Goal: Information Seeking & Learning: Learn about a topic

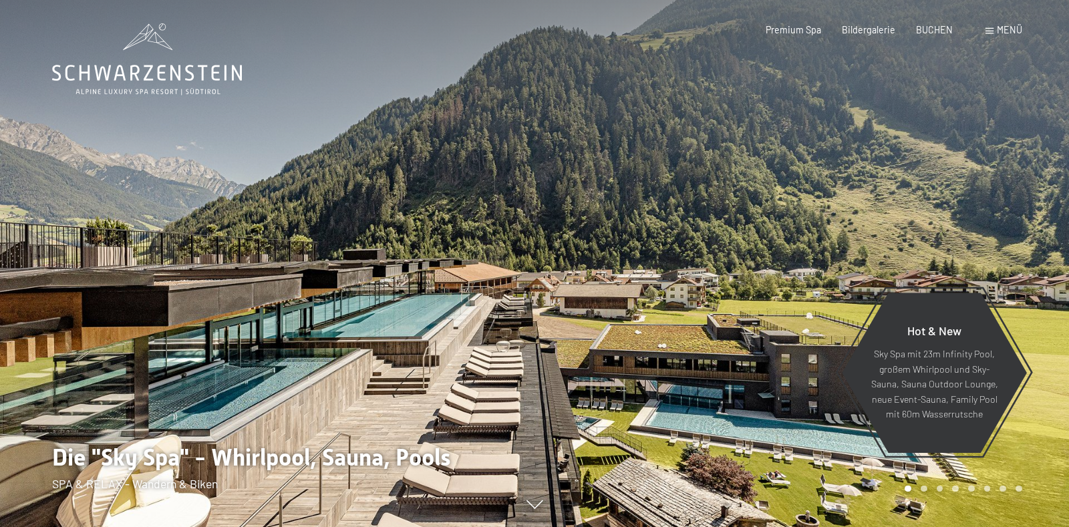
click at [997, 30] on span "Menü" at bounding box center [1009, 29] width 25 height 11
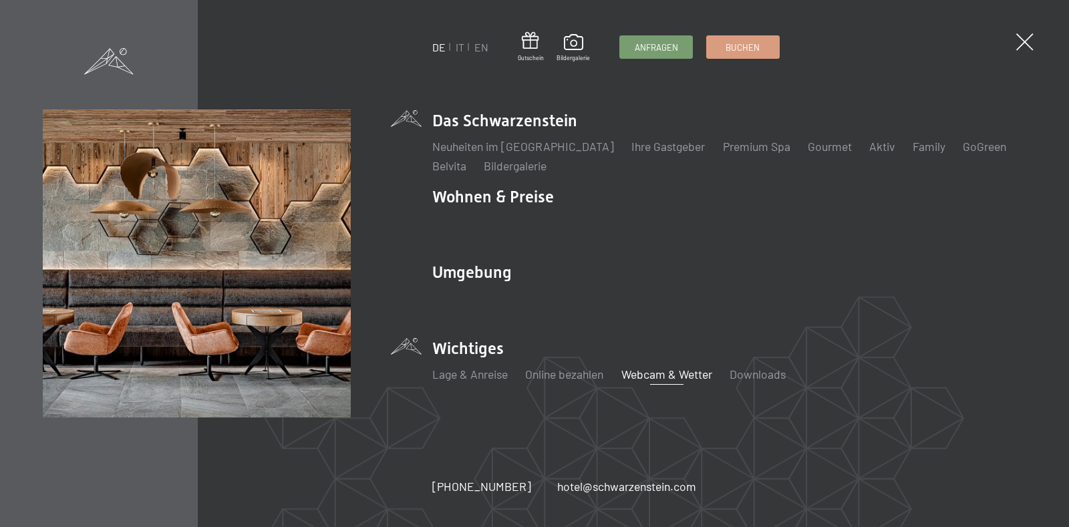
click at [673, 375] on link "Webcam & Wetter" at bounding box center [666, 374] width 91 height 15
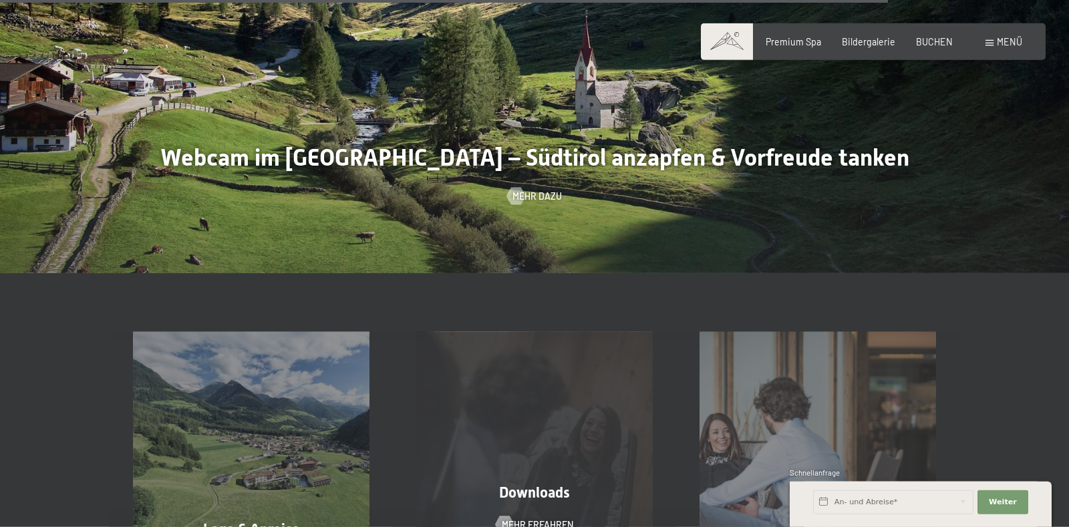
scroll to position [3507, 0]
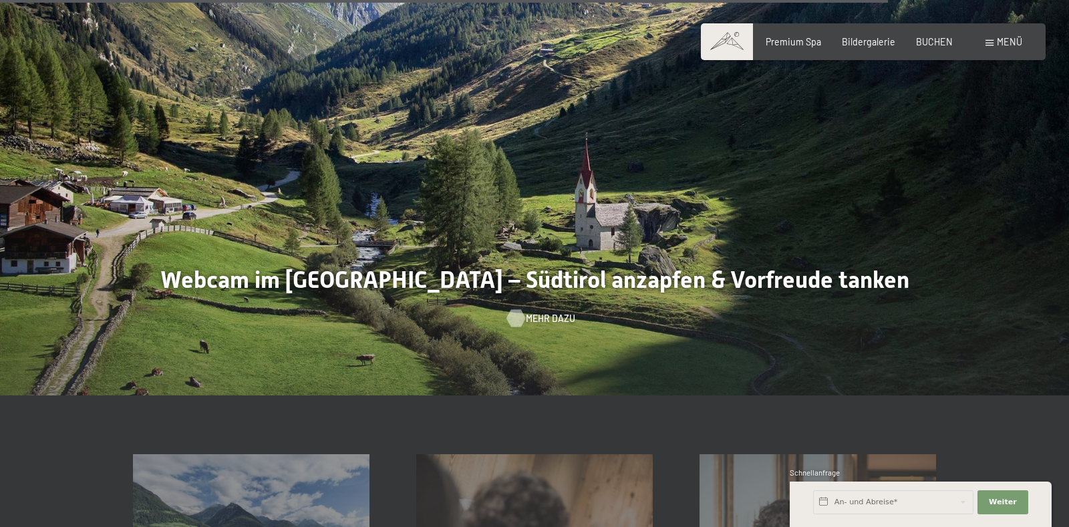
click at [530, 318] on span "Mehr dazu" at bounding box center [550, 318] width 49 height 13
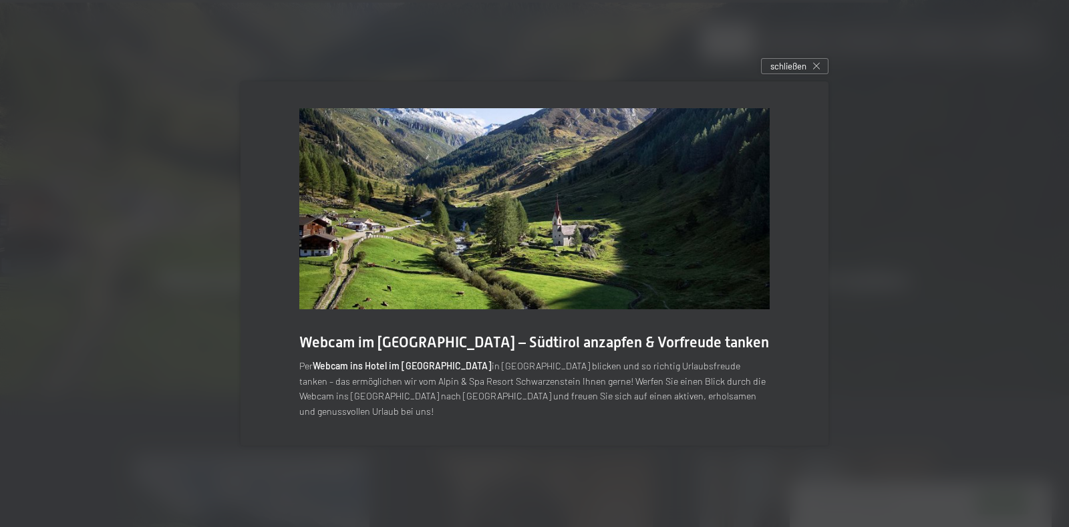
click at [538, 376] on p "Per Webcam ins Hotel im Ahrntal in Südtirol blicken und so richtig Urlaubsfreud…" at bounding box center [534, 389] width 470 height 60
click at [799, 69] on span "schließen" at bounding box center [788, 66] width 36 height 12
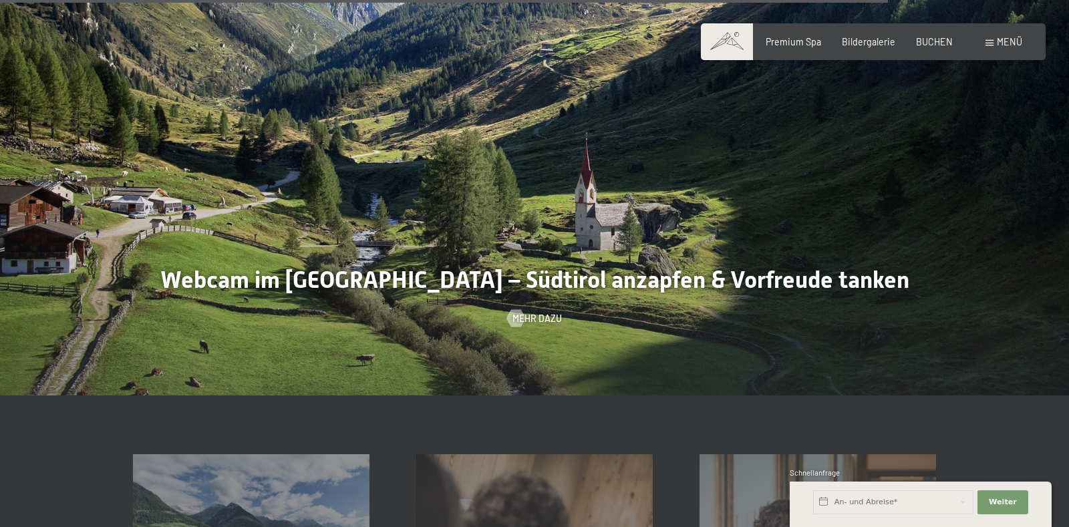
click at [416, 279] on div at bounding box center [534, 167] width 1069 height 458
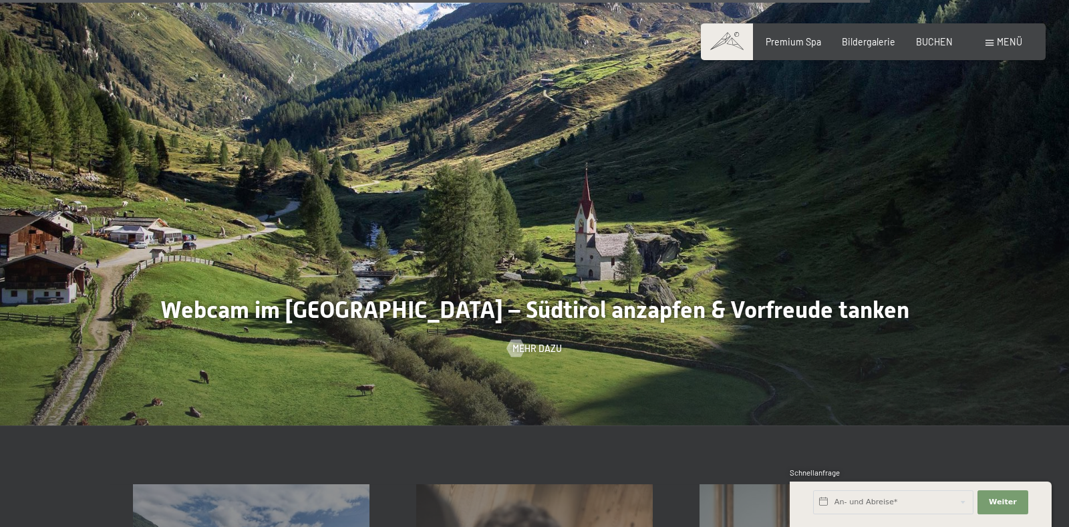
scroll to position [3437, 0]
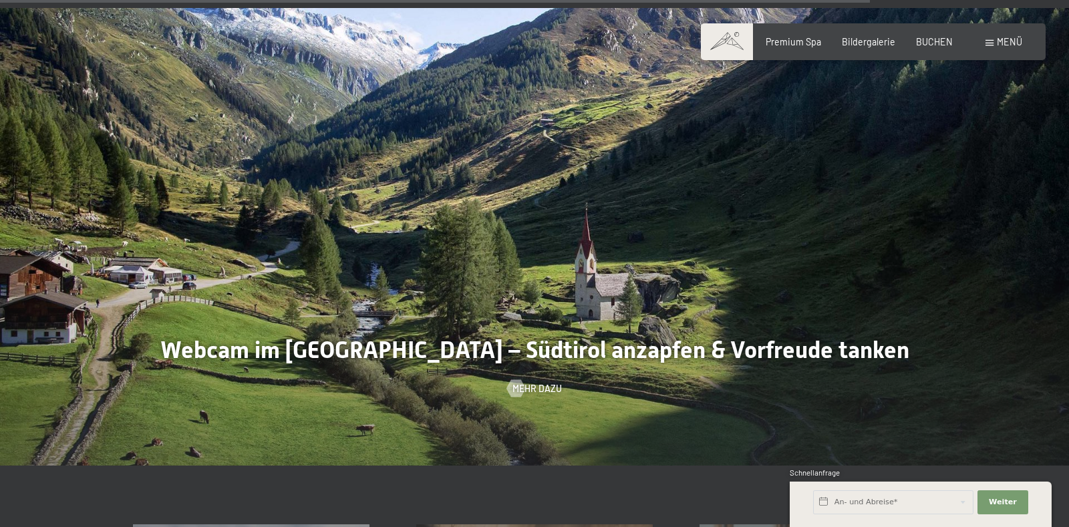
click at [452, 168] on img at bounding box center [534, 237] width 1069 height 458
click at [990, 45] on span at bounding box center [989, 43] width 8 height 6
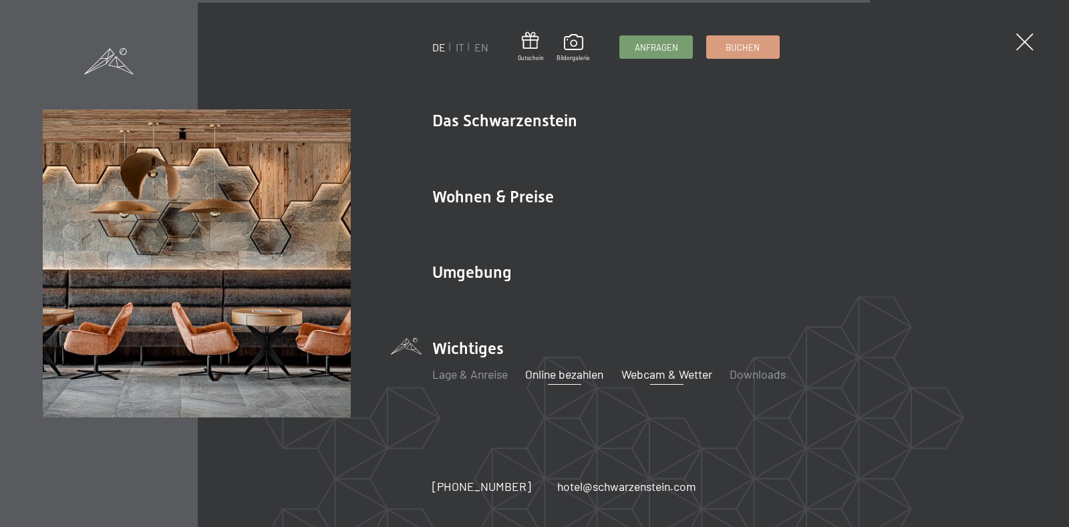
click at [561, 376] on link "Online bezahlen" at bounding box center [564, 374] width 78 height 15
click at [476, 347] on li "Wichtiges Lage & Anreise Online bezahlen Webcam & Wetter Downloads" at bounding box center [729, 366] width 594 height 58
click at [485, 372] on link "Lage & Anreise" at bounding box center [469, 374] width 75 height 15
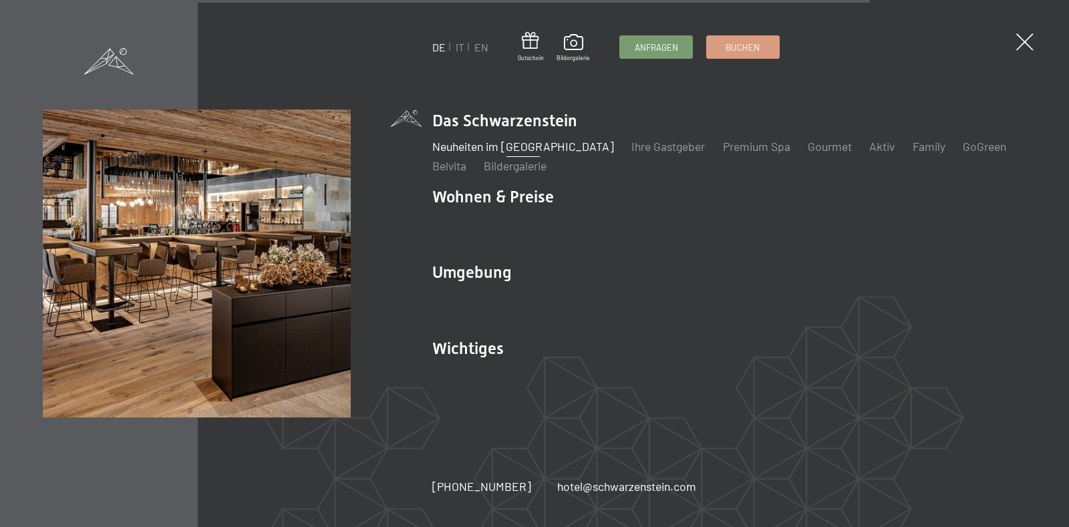
click at [536, 146] on link "Neuheiten im [GEOGRAPHIC_DATA]" at bounding box center [523, 146] width 182 height 15
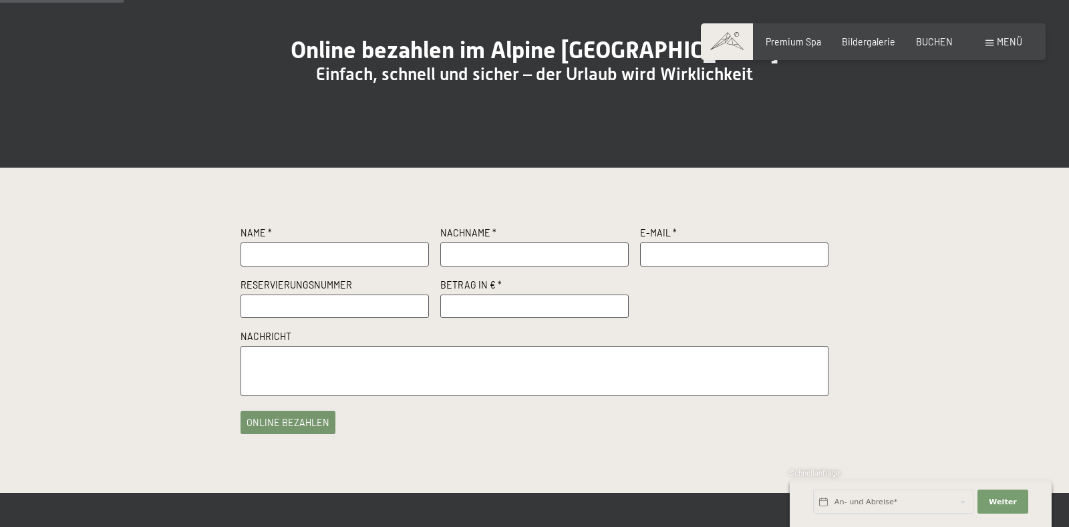
scroll to position [70, 0]
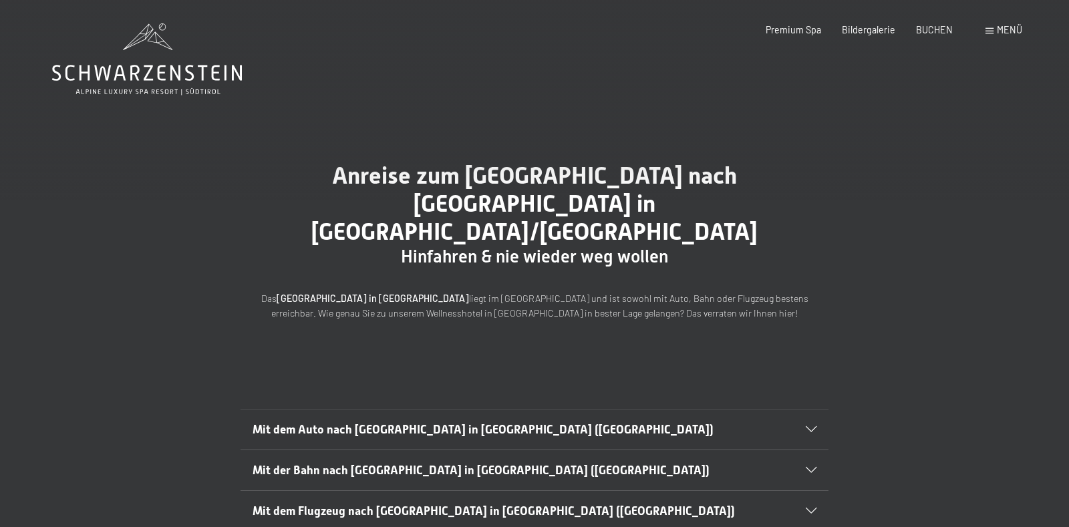
click at [811, 427] on icon at bounding box center [811, 430] width 11 height 6
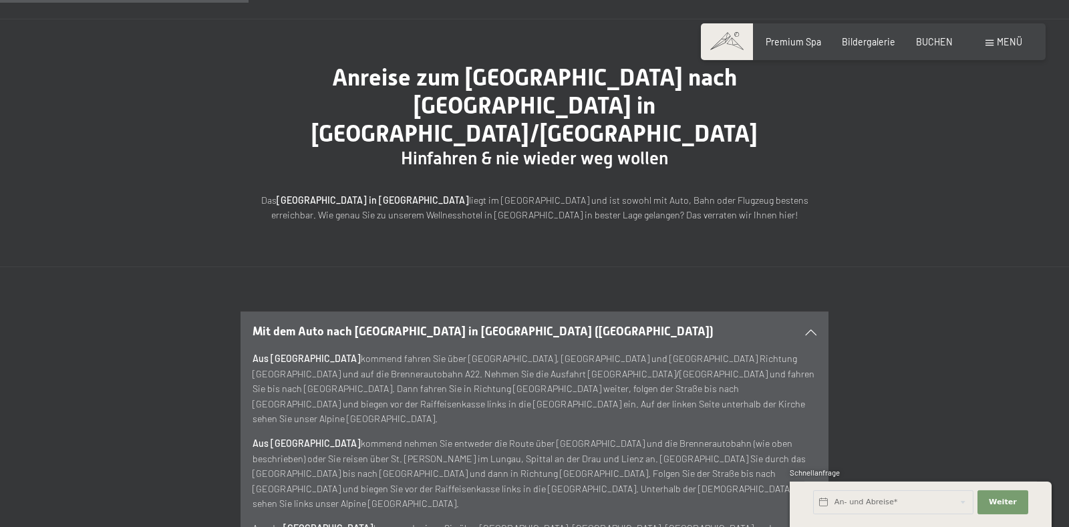
scroll to position [70, 0]
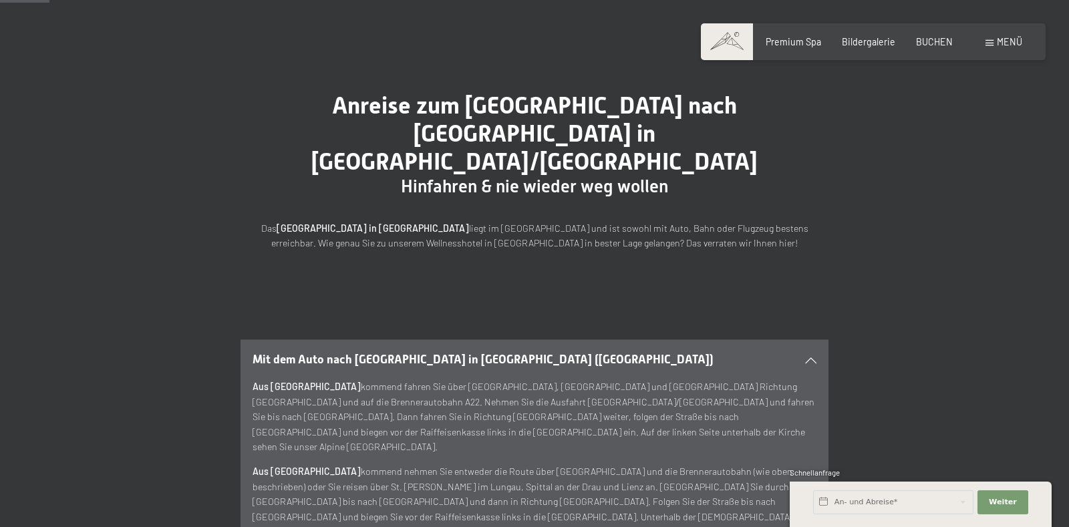
click at [807, 340] on div "Mit dem Auto nach Luttach in Südtirol (Italien)" at bounding box center [534, 360] width 564 height 40
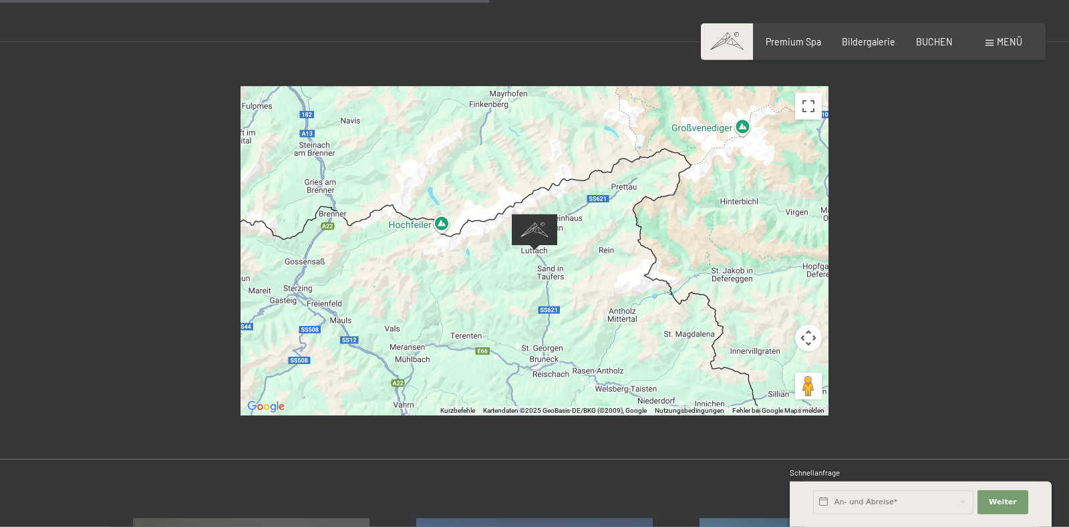
scroll to position [561, 0]
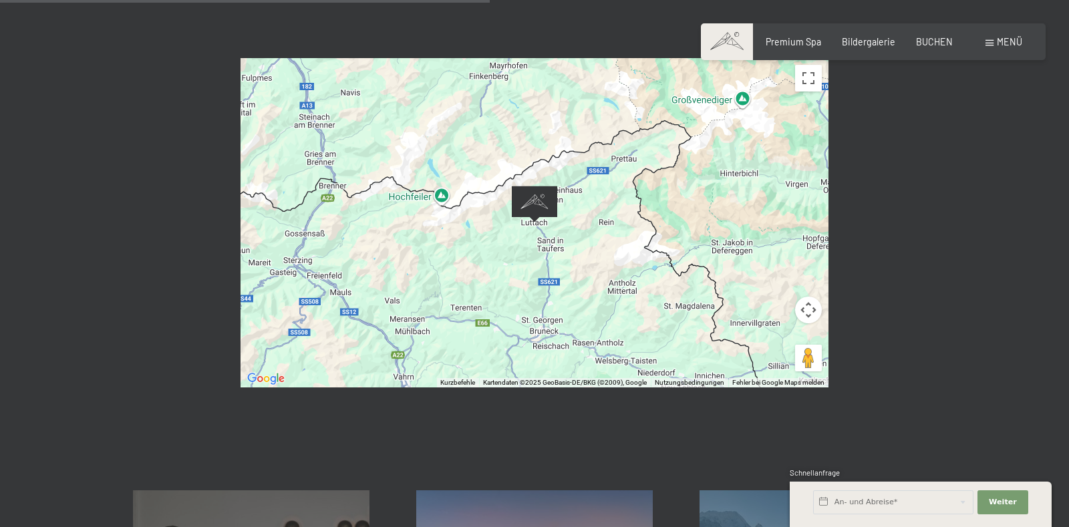
click at [578, 284] on div at bounding box center [534, 222] width 588 height 329
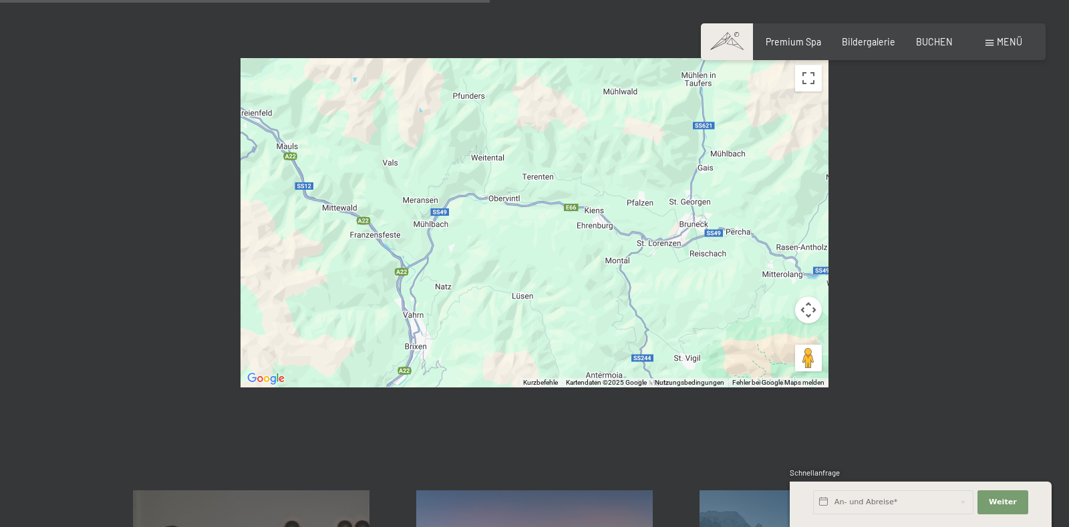
drag, startPoint x: 433, startPoint y: 273, endPoint x: 448, endPoint y: 116, distance: 157.7
click at [448, 116] on div at bounding box center [534, 222] width 588 height 329
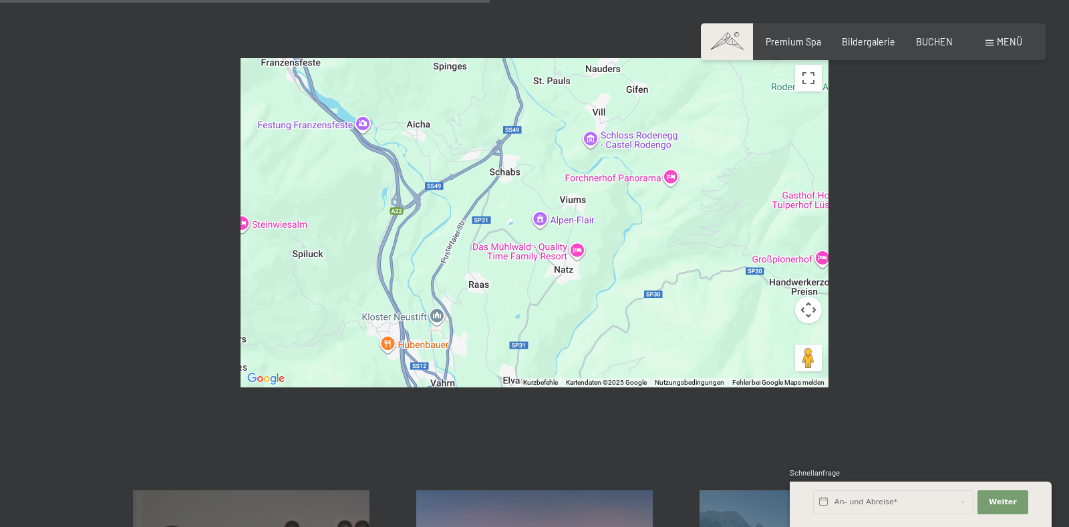
drag, startPoint x: 413, startPoint y: 225, endPoint x: 490, endPoint y: 102, distance: 145.5
click at [490, 102] on div at bounding box center [534, 222] width 588 height 329
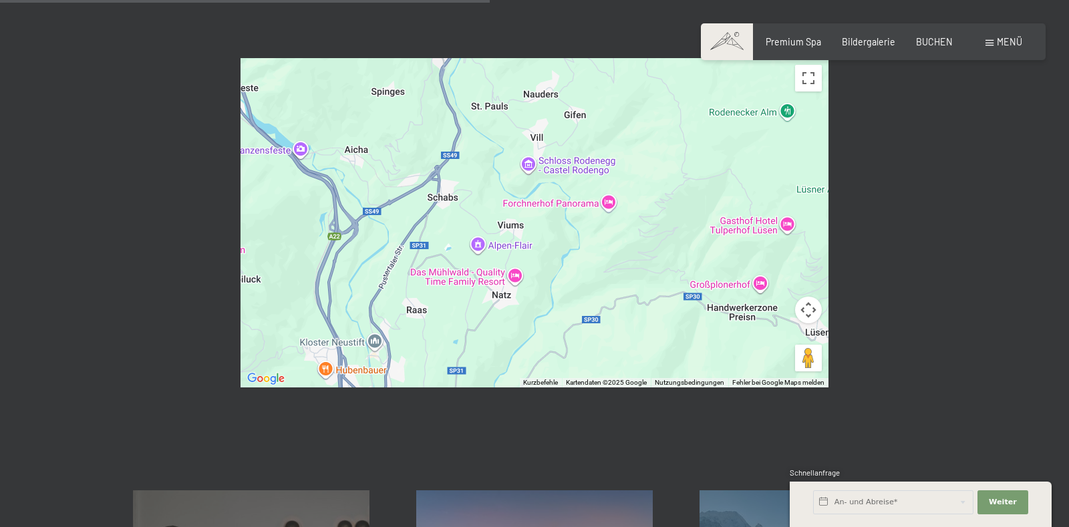
drag, startPoint x: 494, startPoint y: 257, endPoint x: 434, endPoint y: 283, distance: 65.3
click at [434, 285] on div at bounding box center [534, 222] width 588 height 329
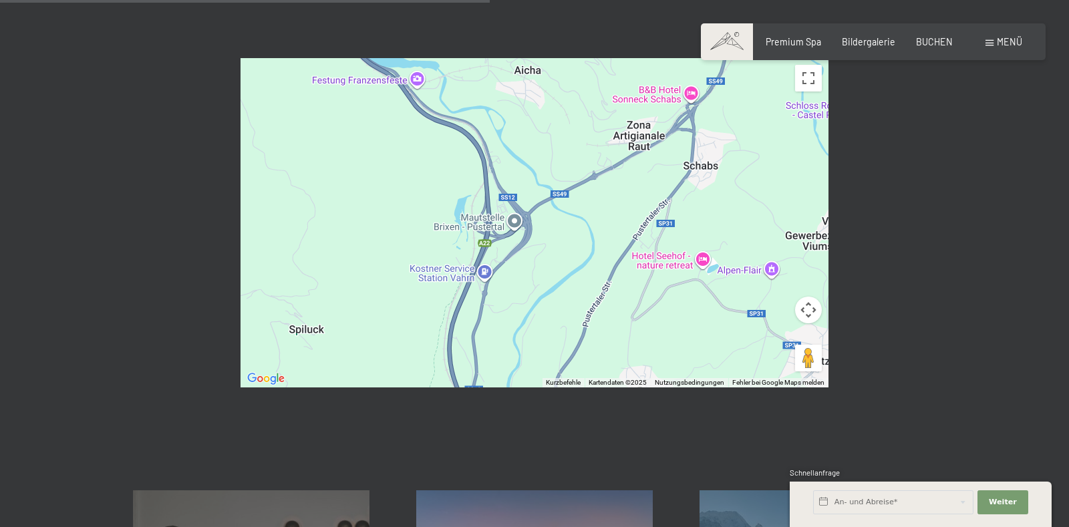
drag, startPoint x: 323, startPoint y: 189, endPoint x: 600, endPoint y: 208, distance: 278.5
click at [600, 208] on div at bounding box center [534, 222] width 588 height 329
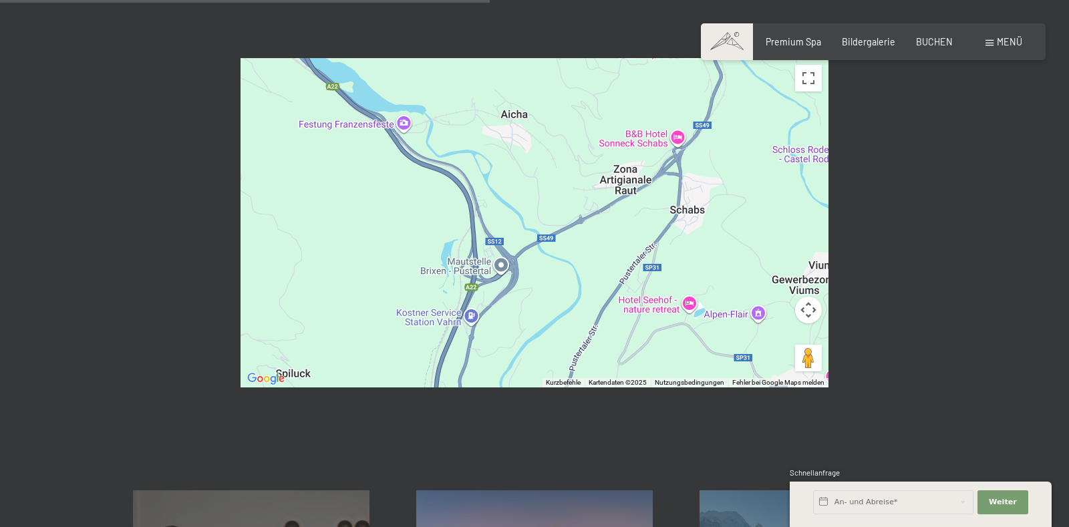
drag, startPoint x: 610, startPoint y: 212, endPoint x: 596, endPoint y: 257, distance: 47.3
click at [596, 257] on div at bounding box center [534, 222] width 588 height 329
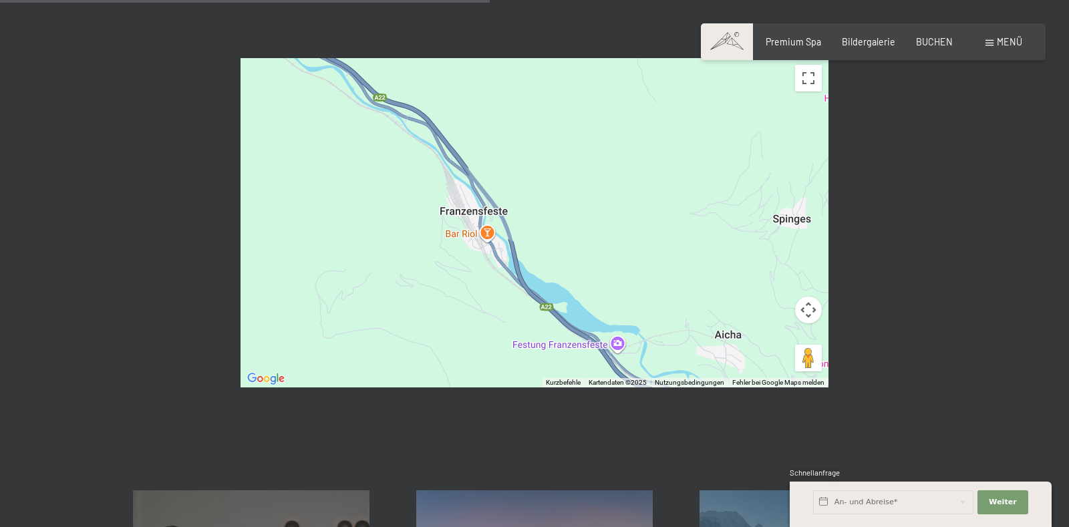
drag, startPoint x: 351, startPoint y: 94, endPoint x: 552, endPoint y: 303, distance: 290.5
click at [566, 316] on div at bounding box center [534, 222] width 588 height 329
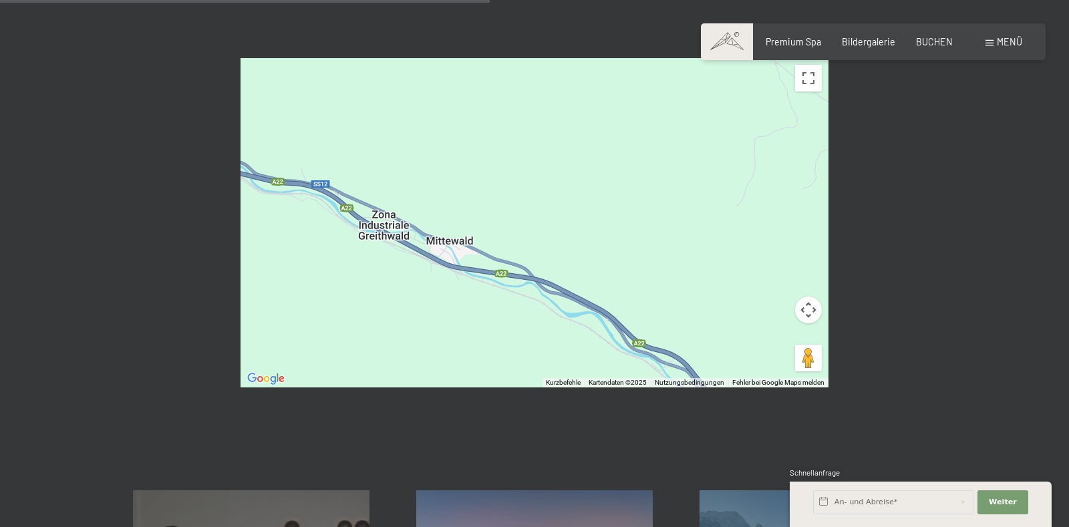
drag, startPoint x: 371, startPoint y: 142, endPoint x: 631, endPoint y: 389, distance: 358.1
click at [631, 387] on div at bounding box center [534, 222] width 588 height 329
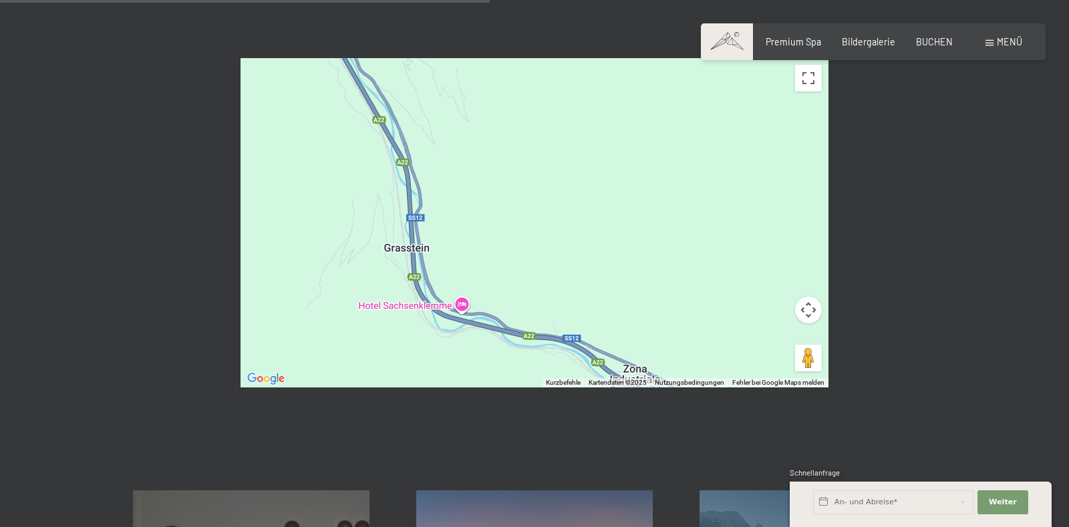
drag, startPoint x: 365, startPoint y: 118, endPoint x: 593, endPoint y: 238, distance: 257.6
click at [593, 238] on div at bounding box center [534, 222] width 588 height 329
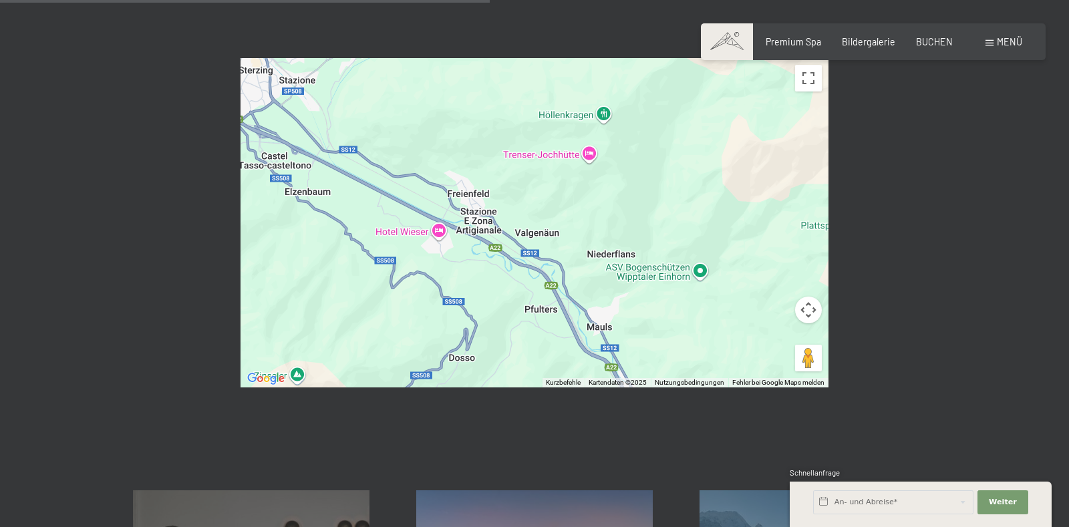
drag, startPoint x: 351, startPoint y: 82, endPoint x: 516, endPoint y: 327, distance: 294.6
click at [515, 327] on div at bounding box center [534, 222] width 588 height 329
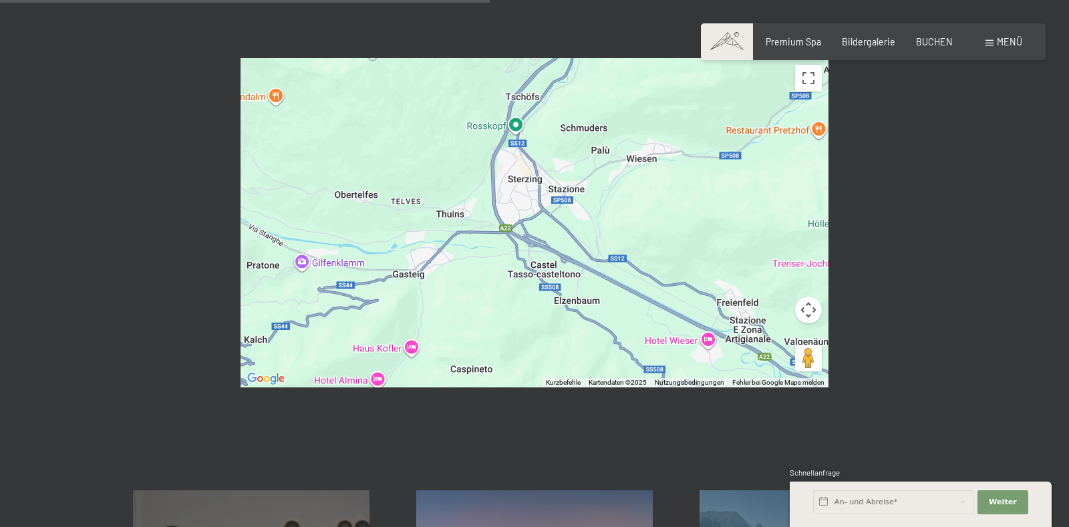
drag, startPoint x: 398, startPoint y: 226, endPoint x: 667, endPoint y: 337, distance: 290.8
click at [667, 337] on div at bounding box center [534, 222] width 588 height 329
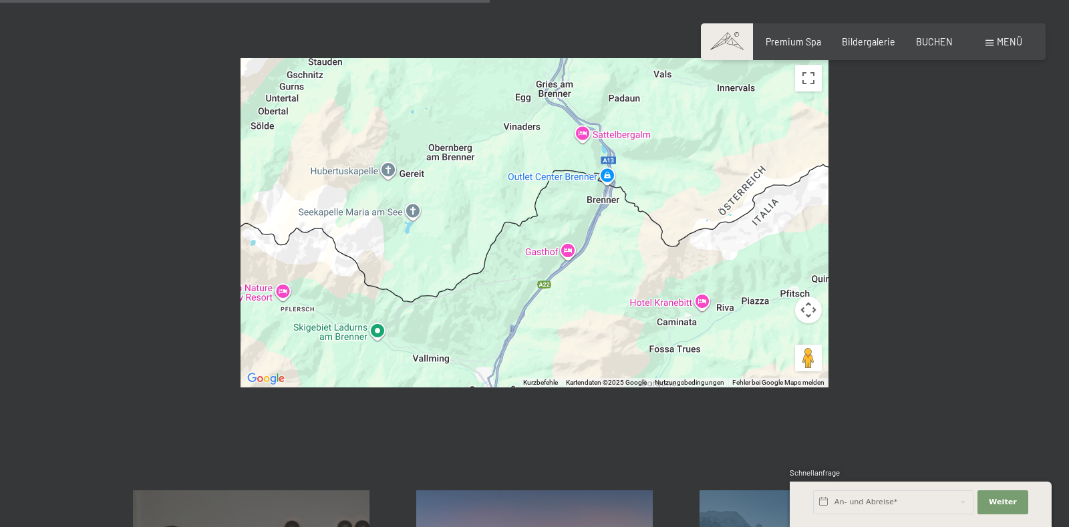
drag, startPoint x: 675, startPoint y: 196, endPoint x: 548, endPoint y: 458, distance: 291.3
click at [548, 387] on div at bounding box center [534, 222] width 588 height 329
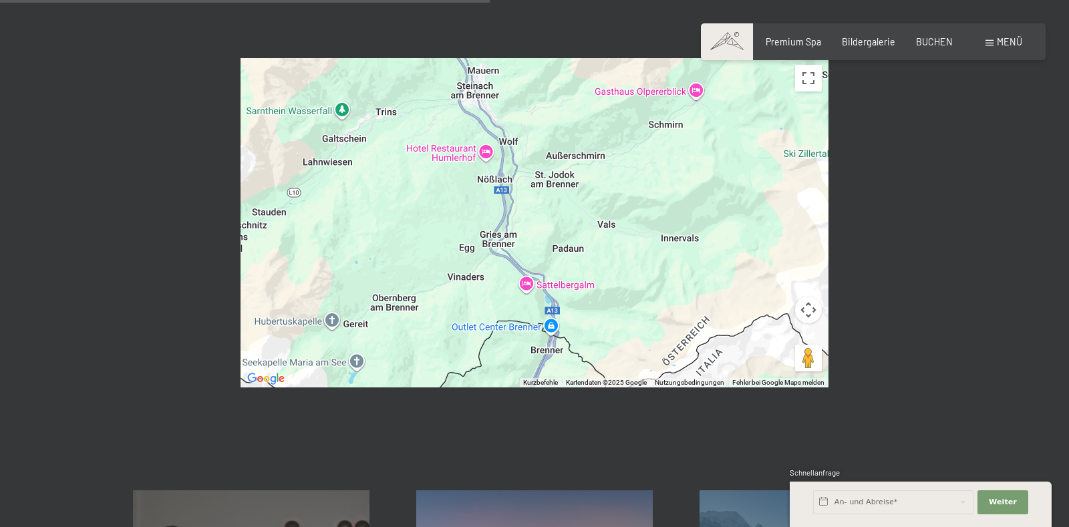
drag, startPoint x: 606, startPoint y: 274, endPoint x: 564, endPoint y: 409, distance: 142.0
click at [553, 387] on div at bounding box center [534, 222] width 588 height 329
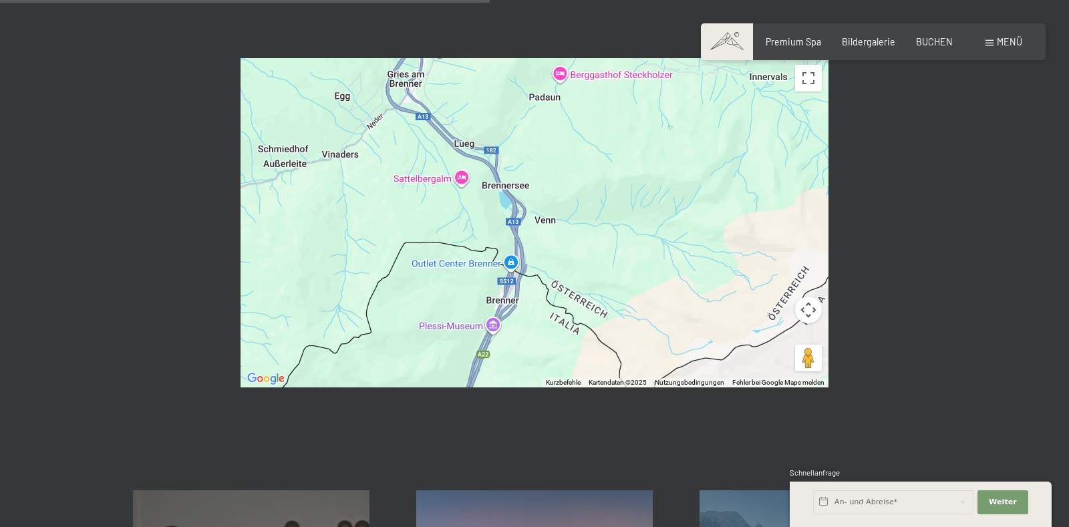
drag, startPoint x: 584, startPoint y: 326, endPoint x: 623, endPoint y: 277, distance: 62.7
click at [623, 277] on div at bounding box center [534, 222] width 588 height 329
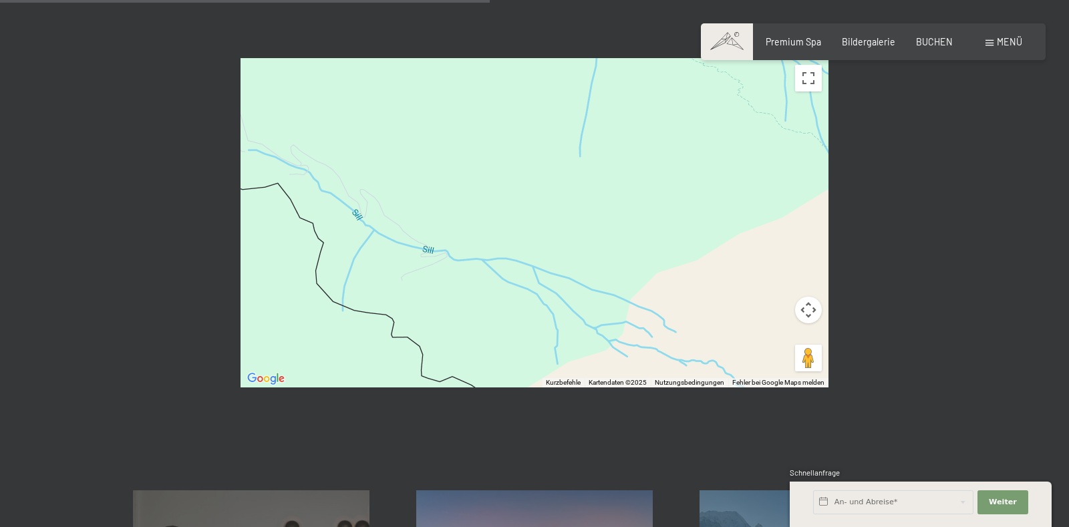
drag, startPoint x: 447, startPoint y: 297, endPoint x: 672, endPoint y: 268, distance: 226.9
click at [515, 295] on span "Einwilligung Marketing*" at bounding box center [460, 301] width 110 height 13
checkbox input "true"
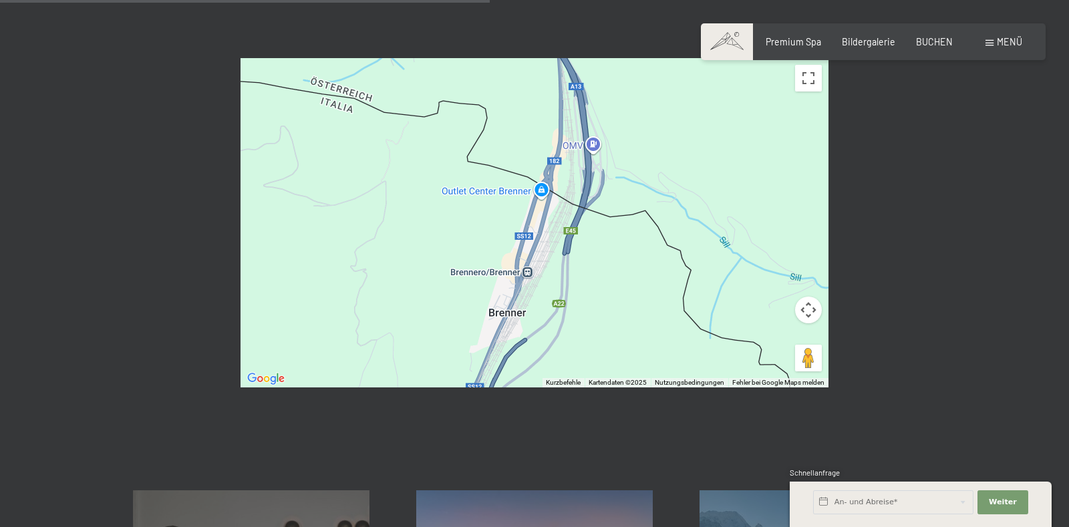
drag, startPoint x: 411, startPoint y: 225, endPoint x: 780, endPoint y: 252, distance: 369.7
click at [780, 252] on div at bounding box center [534, 222] width 588 height 329
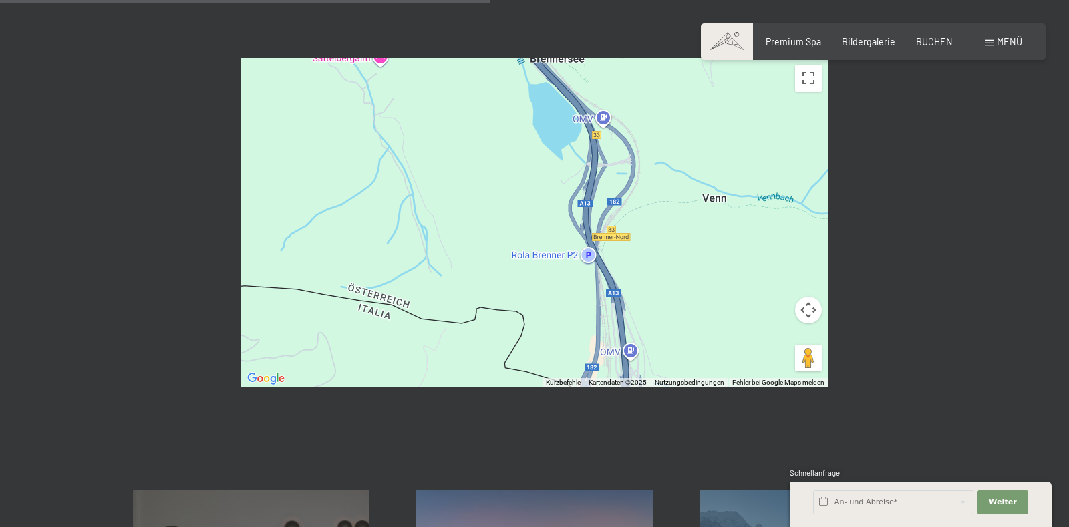
drag, startPoint x: 653, startPoint y: 145, endPoint x: 667, endPoint y: 341, distance: 196.2
click at [667, 341] on div at bounding box center [534, 222] width 588 height 329
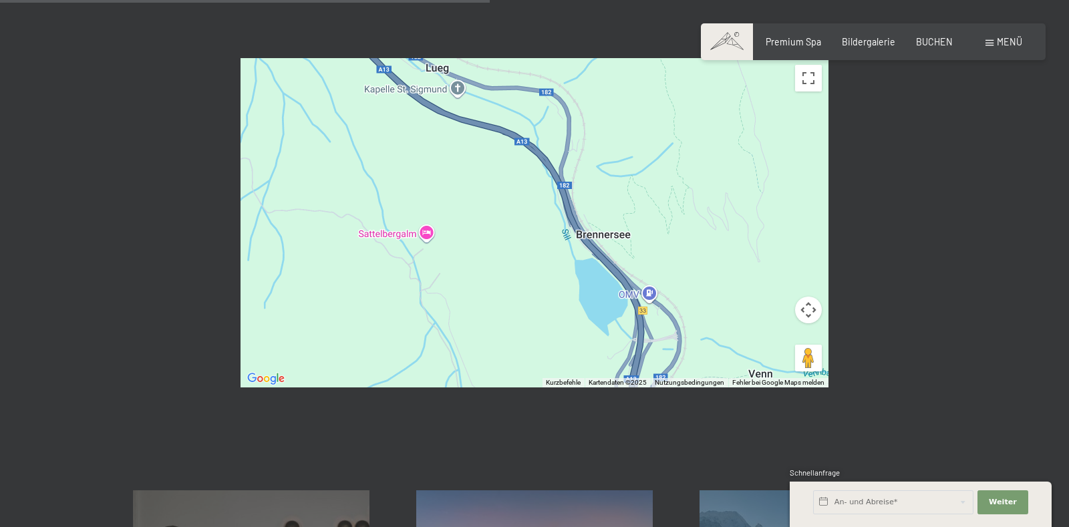
drag, startPoint x: 663, startPoint y: 172, endPoint x: 709, endPoint y: 351, distance: 184.8
click at [709, 351] on div "Kurzbefehle Kartendaten Kartendaten ©2025 Kartendaten ©2025 200 m Klicken, um z…" at bounding box center [534, 222] width 588 height 329
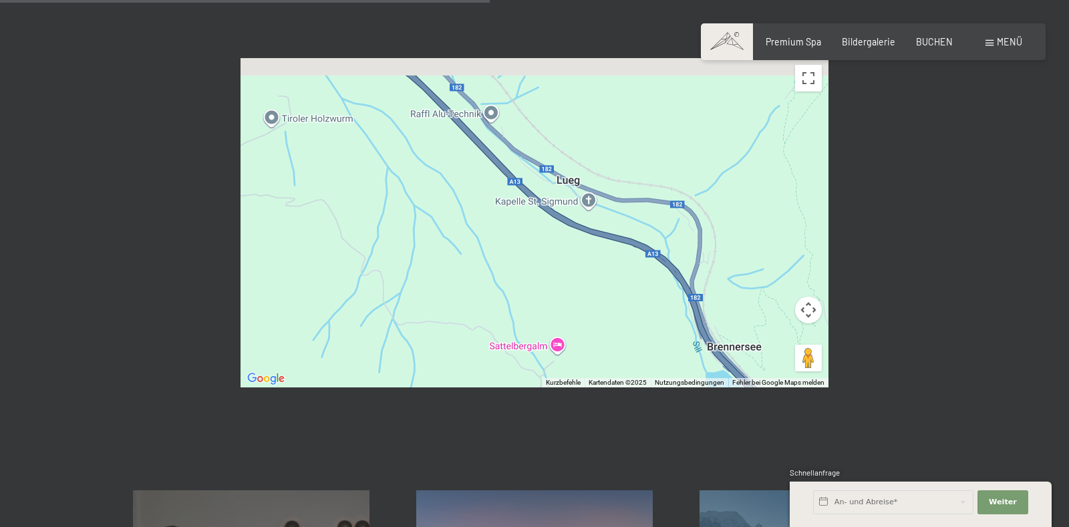
drag, startPoint x: 478, startPoint y: 216, endPoint x: 614, endPoint y: 334, distance: 180.0
click at [614, 334] on div at bounding box center [534, 222] width 588 height 329
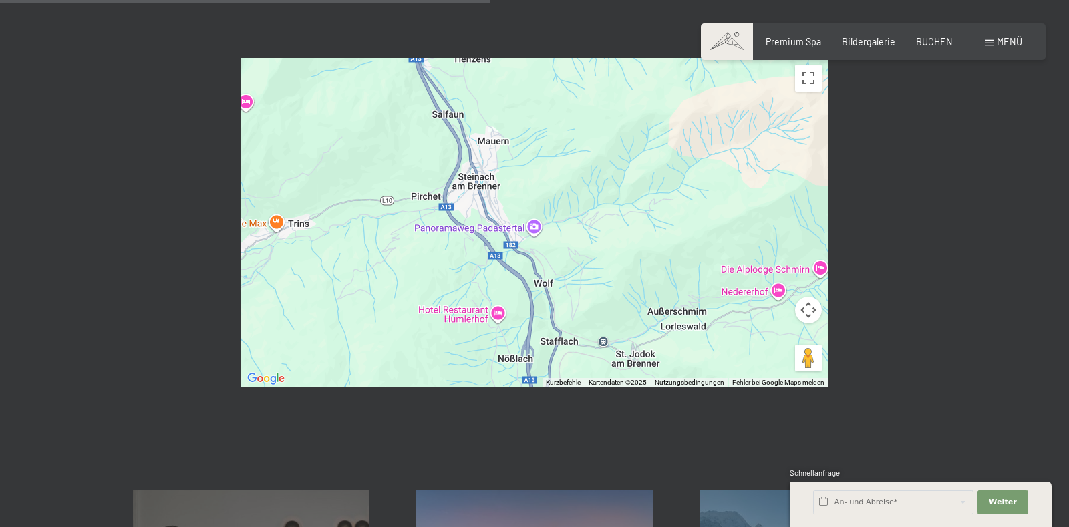
drag, startPoint x: 655, startPoint y: 144, endPoint x: 633, endPoint y: 372, distance: 228.8
click at [633, 372] on div at bounding box center [534, 222] width 588 height 329
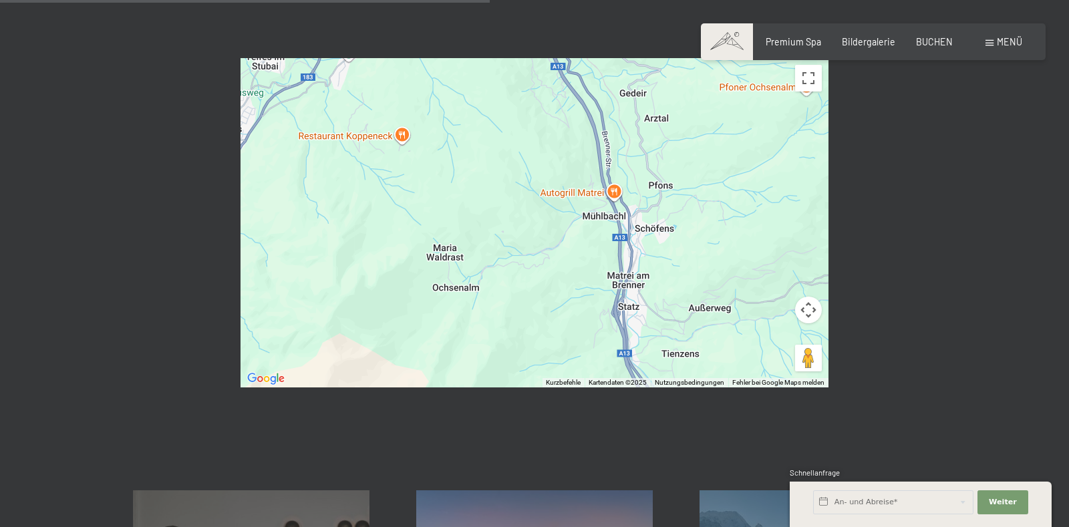
drag, startPoint x: 530, startPoint y: 136, endPoint x: 740, endPoint y: 432, distance: 363.2
click at [740, 387] on div at bounding box center [534, 222] width 588 height 329
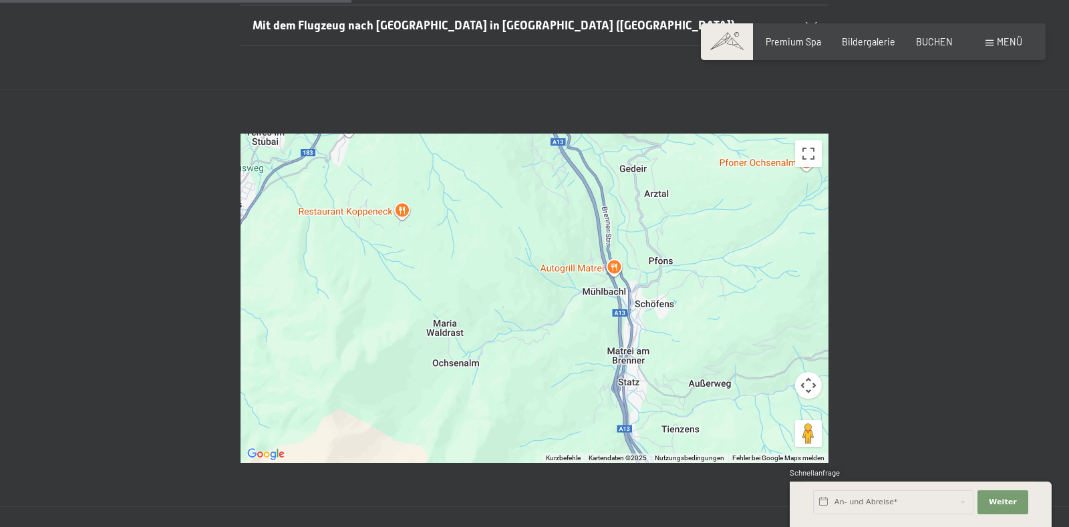
scroll to position [421, 0]
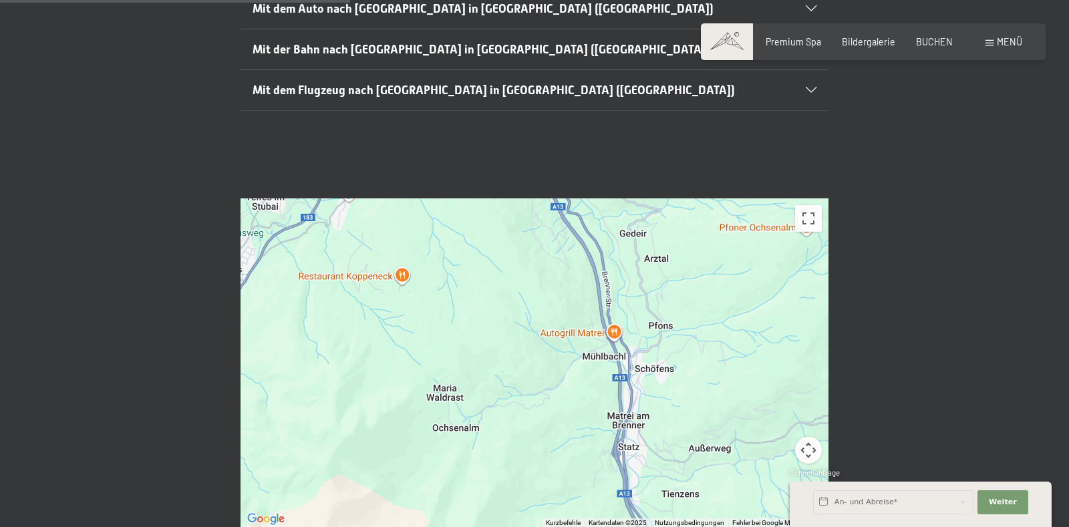
click at [673, 335] on div at bounding box center [534, 362] width 588 height 329
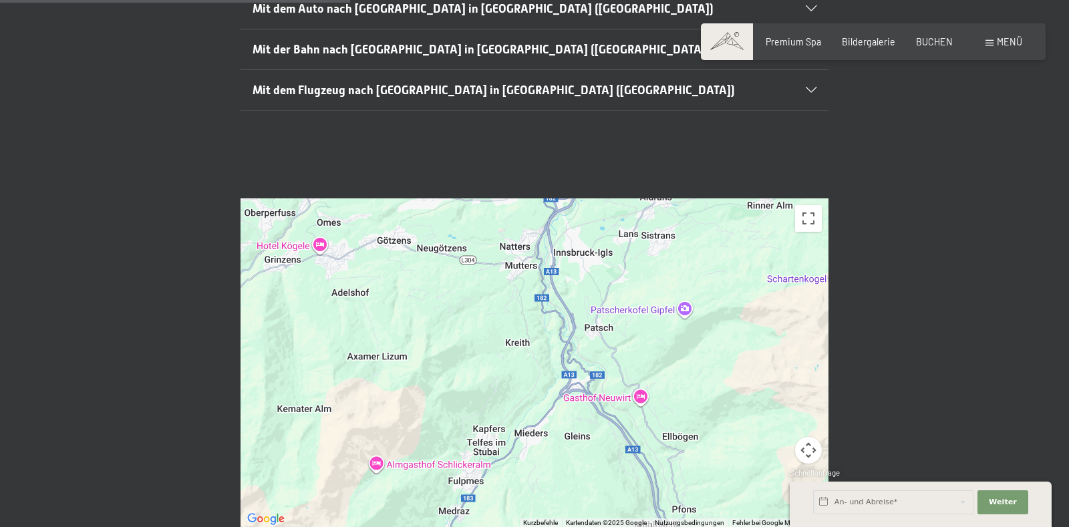
drag, startPoint x: 580, startPoint y: 275, endPoint x: 598, endPoint y: 442, distance: 167.3
click at [598, 442] on div at bounding box center [534, 362] width 588 height 329
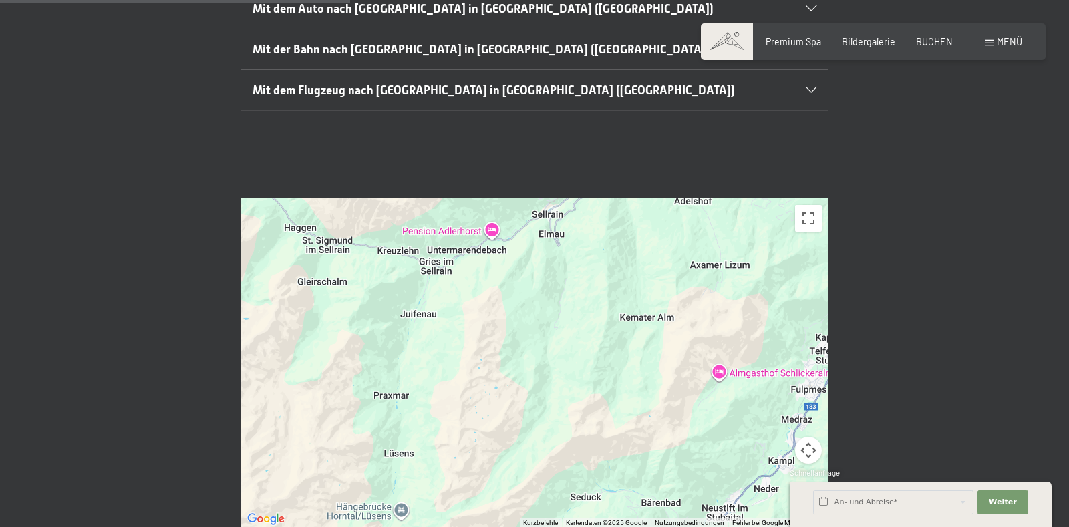
drag, startPoint x: 341, startPoint y: 409, endPoint x: 685, endPoint y: 316, distance: 355.8
click at [685, 316] on div at bounding box center [534, 362] width 588 height 329
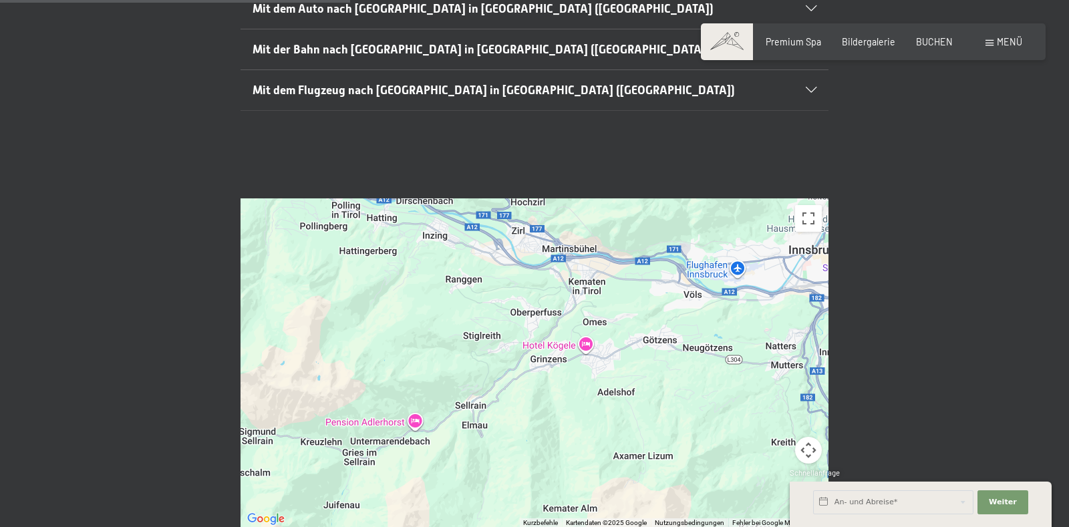
drag, startPoint x: 617, startPoint y: 212, endPoint x: 540, endPoint y: 405, distance: 207.8
click at [540, 405] on div at bounding box center [534, 362] width 588 height 329
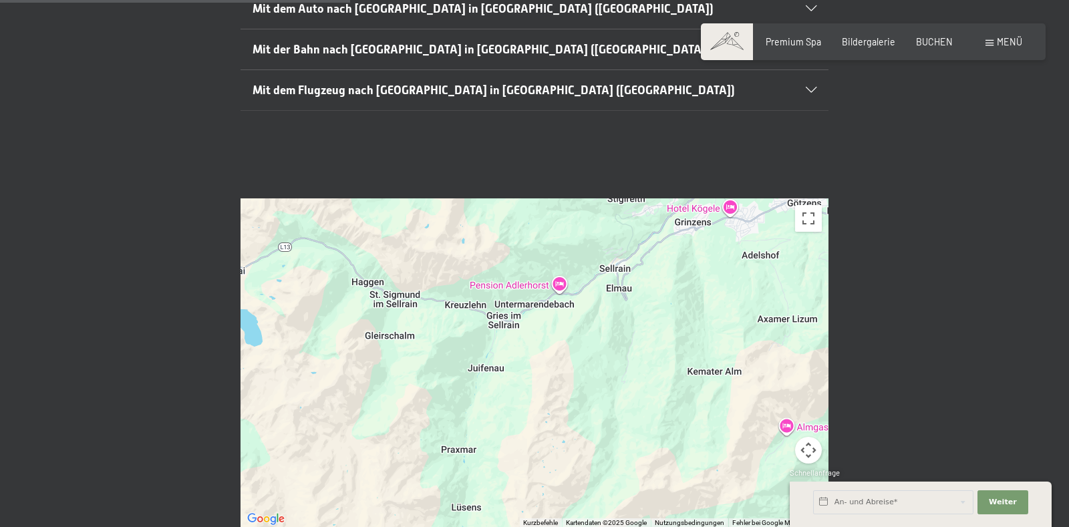
drag, startPoint x: 472, startPoint y: 340, endPoint x: 618, endPoint y: 202, distance: 200.3
click at [618, 202] on div at bounding box center [534, 362] width 588 height 329
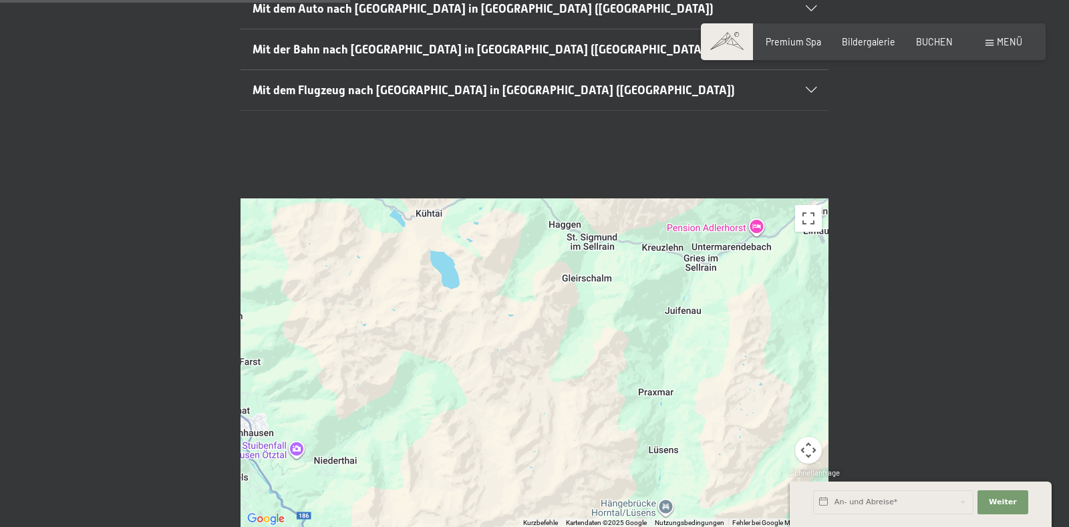
drag, startPoint x: 398, startPoint y: 279, endPoint x: 596, endPoint y: 219, distance: 207.1
click at [596, 219] on div at bounding box center [534, 362] width 588 height 329
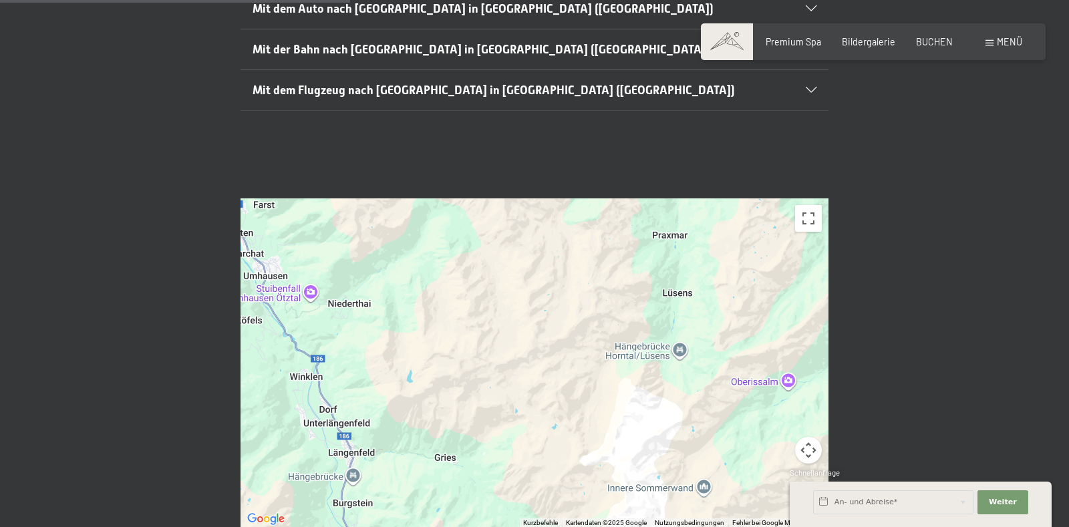
drag, startPoint x: 582, startPoint y: 379, endPoint x: 596, endPoint y: 221, distance: 158.9
click at [596, 221] on div at bounding box center [534, 362] width 588 height 329
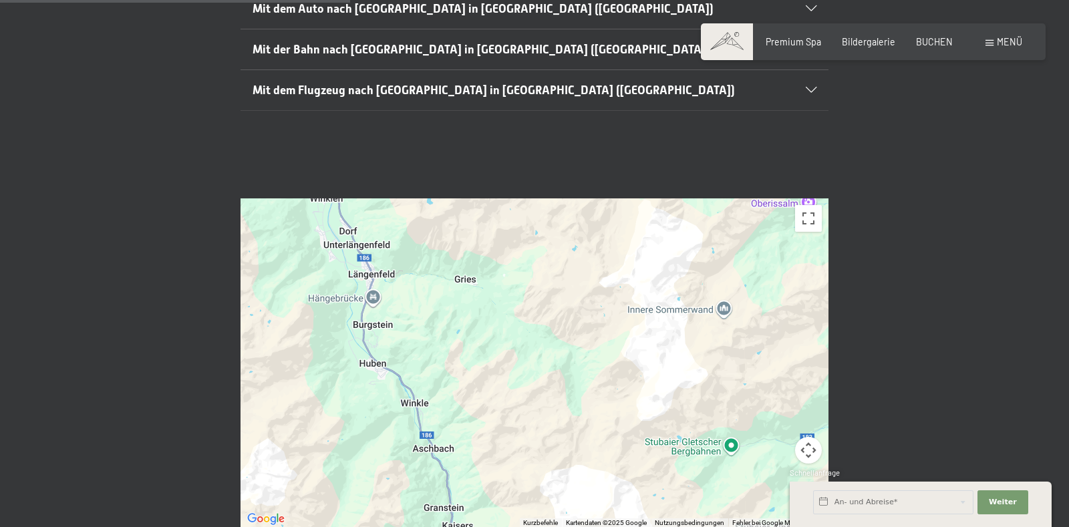
drag, startPoint x: 523, startPoint y: 379, endPoint x: 544, endPoint y: 200, distance: 180.9
click at [544, 200] on div at bounding box center [534, 362] width 588 height 329
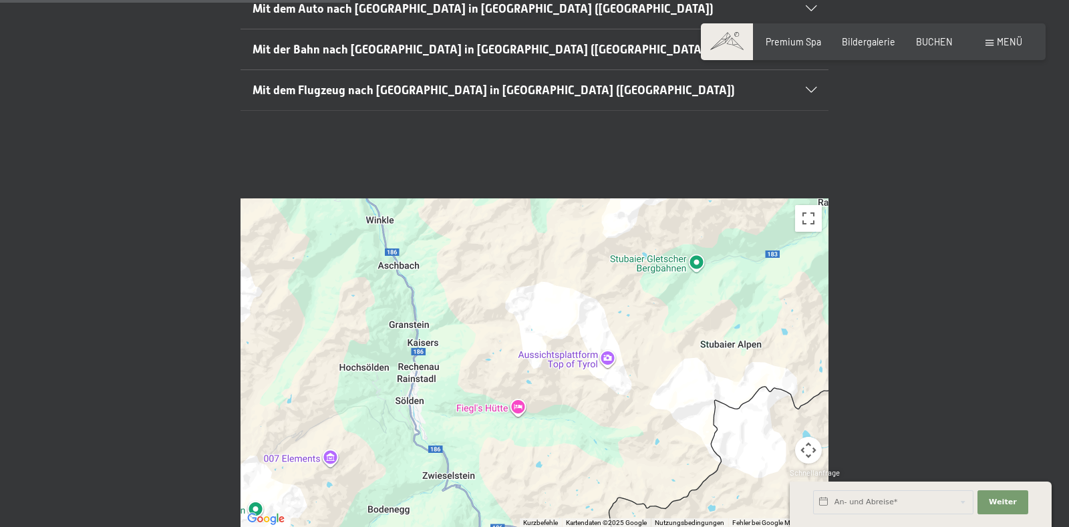
drag, startPoint x: 562, startPoint y: 387, endPoint x: 528, endPoint y: 202, distance: 188.1
click at [528, 202] on div at bounding box center [534, 362] width 588 height 329
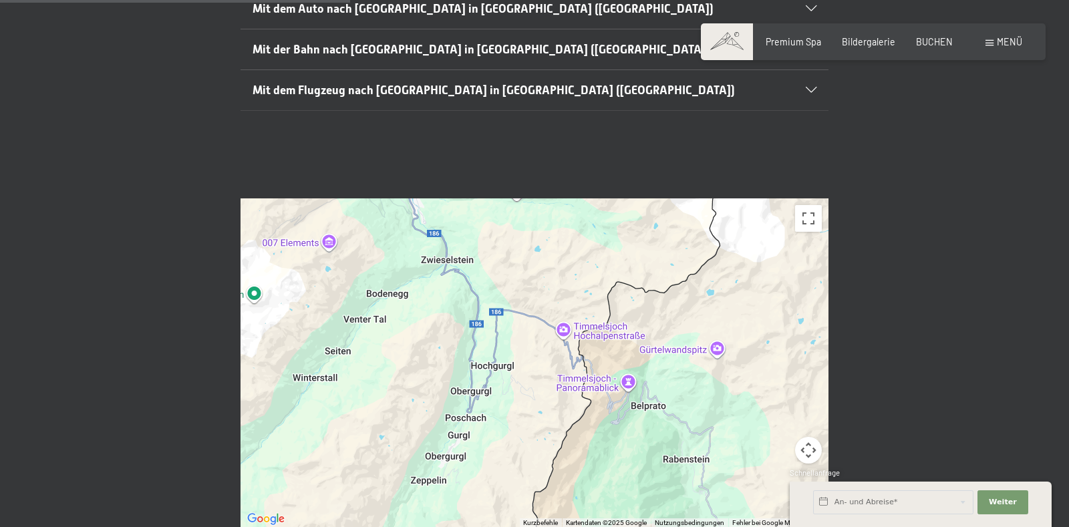
drag, startPoint x: 601, startPoint y: 444, endPoint x: 600, endPoint y: 227, distance: 217.1
click at [600, 227] on div at bounding box center [534, 362] width 588 height 329
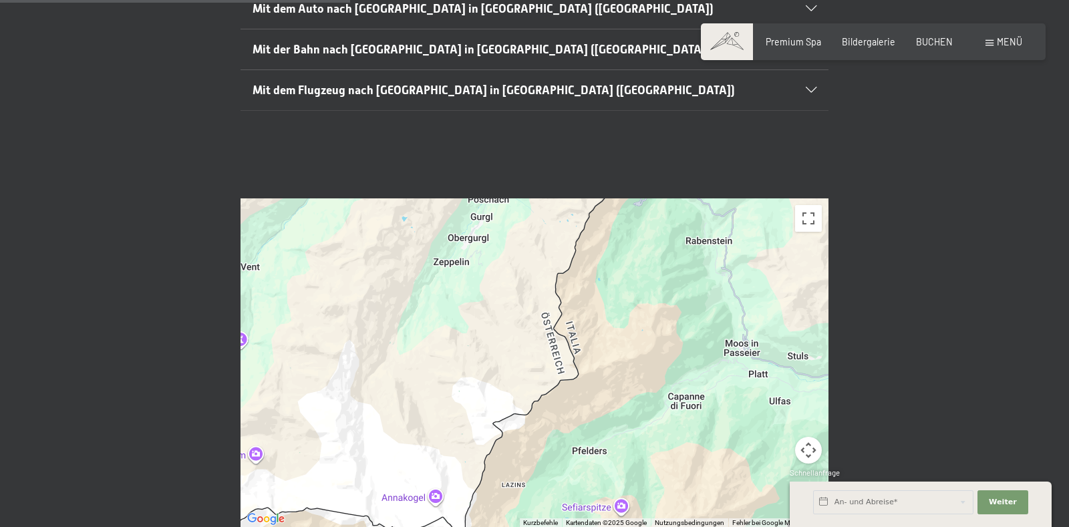
drag, startPoint x: 564, startPoint y: 393, endPoint x: 587, endPoint y: 170, distance: 223.6
click at [587, 198] on div at bounding box center [534, 362] width 588 height 329
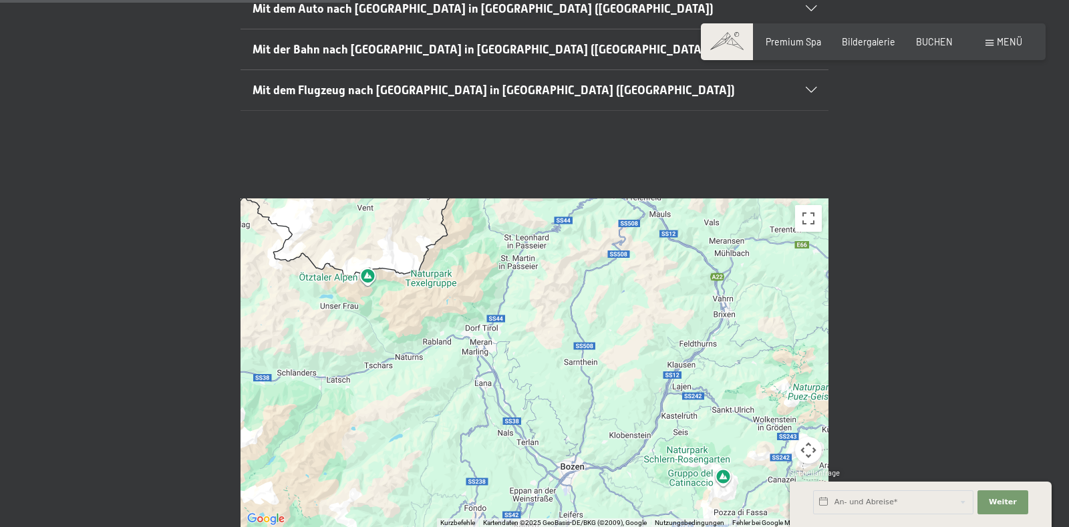
drag, startPoint x: 646, startPoint y: 411, endPoint x: 476, endPoint y: 258, distance: 228.9
click at [476, 258] on div at bounding box center [534, 362] width 588 height 329
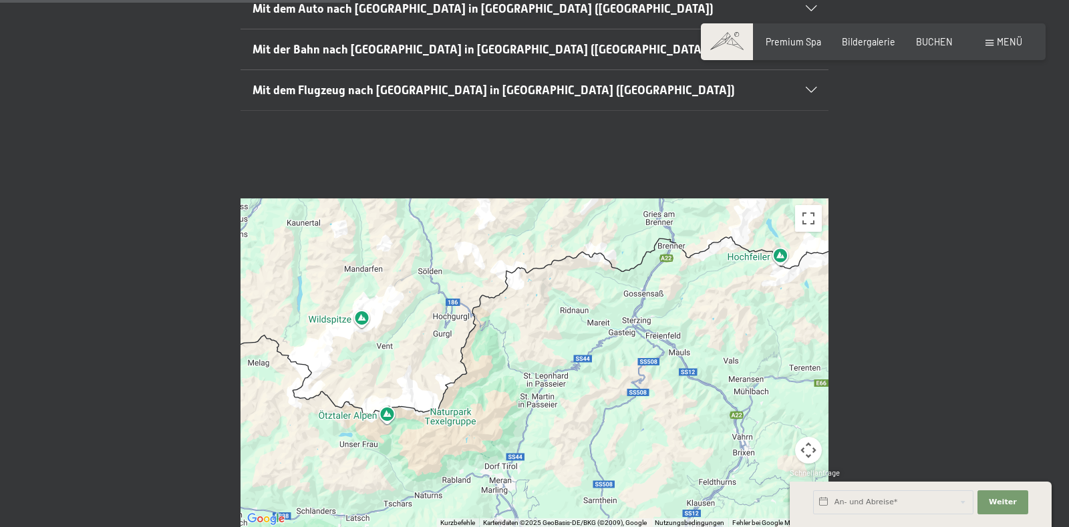
drag, startPoint x: 540, startPoint y: 235, endPoint x: 560, endPoint y: 376, distance: 142.3
click at [560, 376] on div at bounding box center [534, 362] width 588 height 329
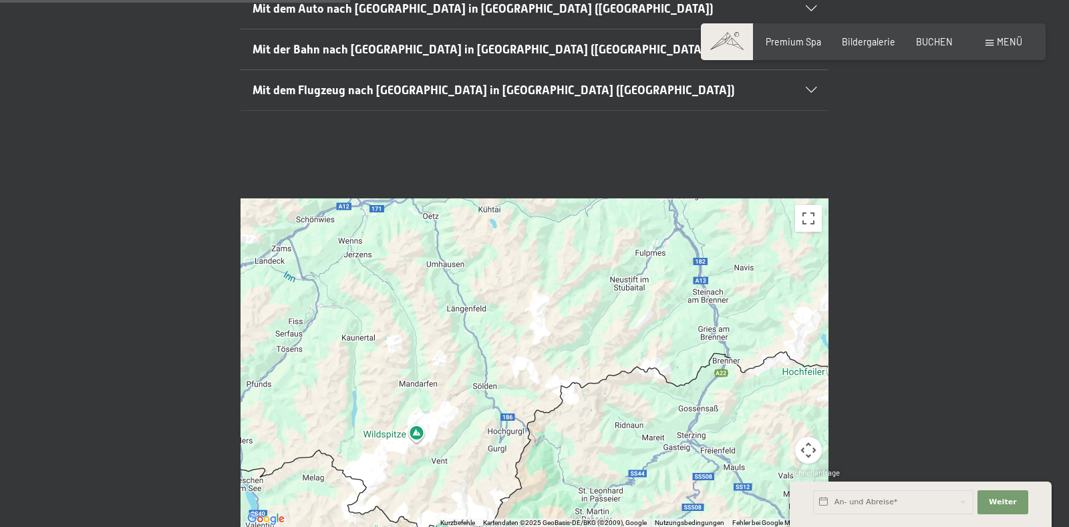
drag, startPoint x: 450, startPoint y: 216, endPoint x: 506, endPoint y: 333, distance: 129.7
click at [506, 333] on div at bounding box center [534, 362] width 588 height 329
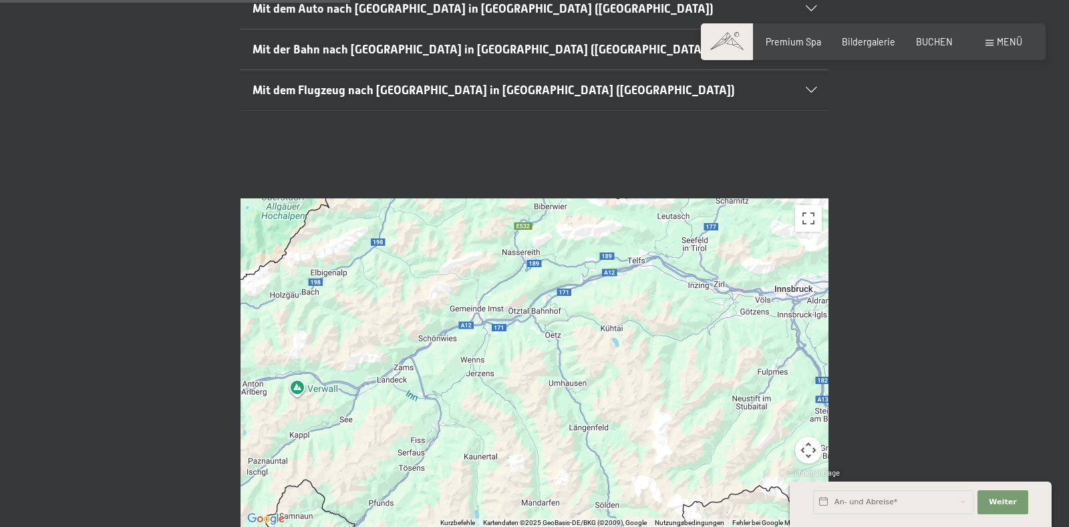
drag, startPoint x: 475, startPoint y: 240, endPoint x: 594, endPoint y: 343, distance: 157.3
click at [594, 343] on div at bounding box center [534, 362] width 588 height 329
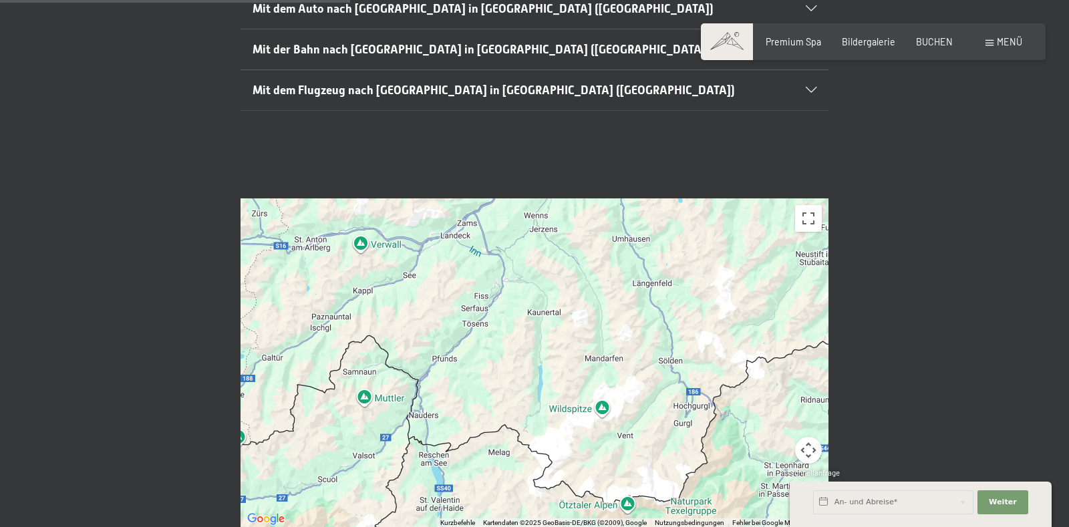
drag, startPoint x: 456, startPoint y: 423, endPoint x: 520, endPoint y: 277, distance: 158.8
click at [520, 277] on div at bounding box center [534, 362] width 588 height 329
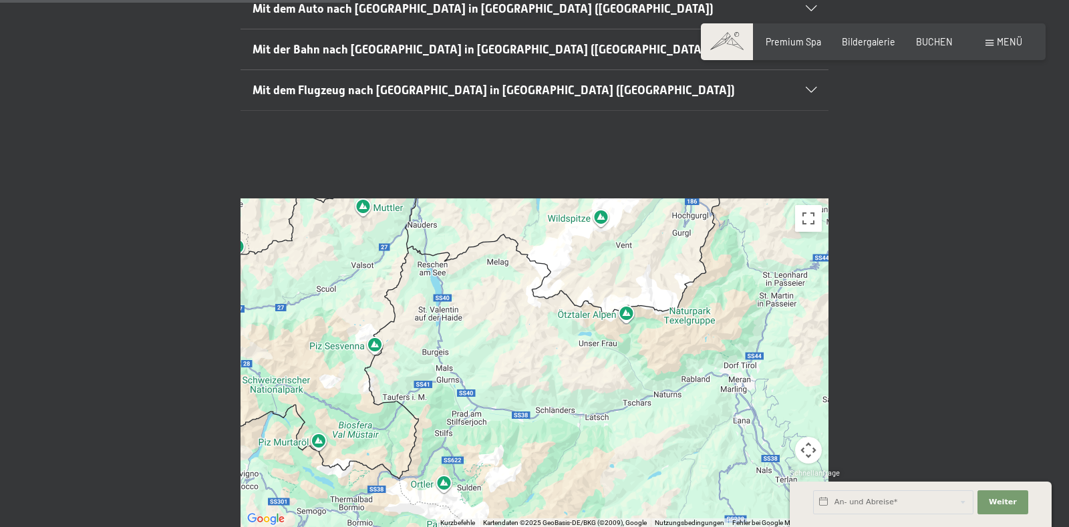
drag, startPoint x: 478, startPoint y: 446, endPoint x: 477, endPoint y: 254, distance: 192.4
click at [477, 254] on div at bounding box center [534, 362] width 588 height 329
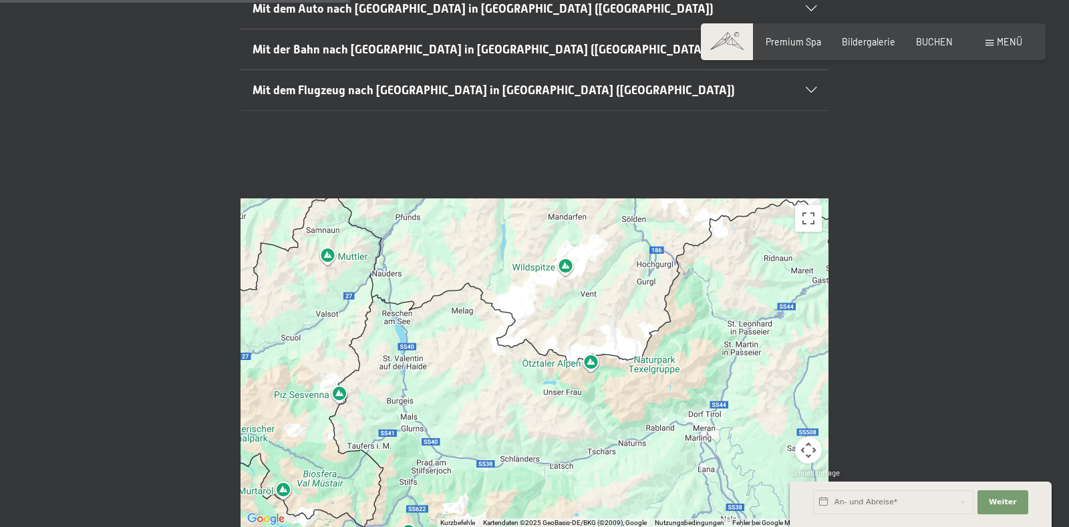
drag, startPoint x: 524, startPoint y: 363, endPoint x: 490, endPoint y: 411, distance: 59.9
click at [490, 411] on div at bounding box center [534, 362] width 588 height 329
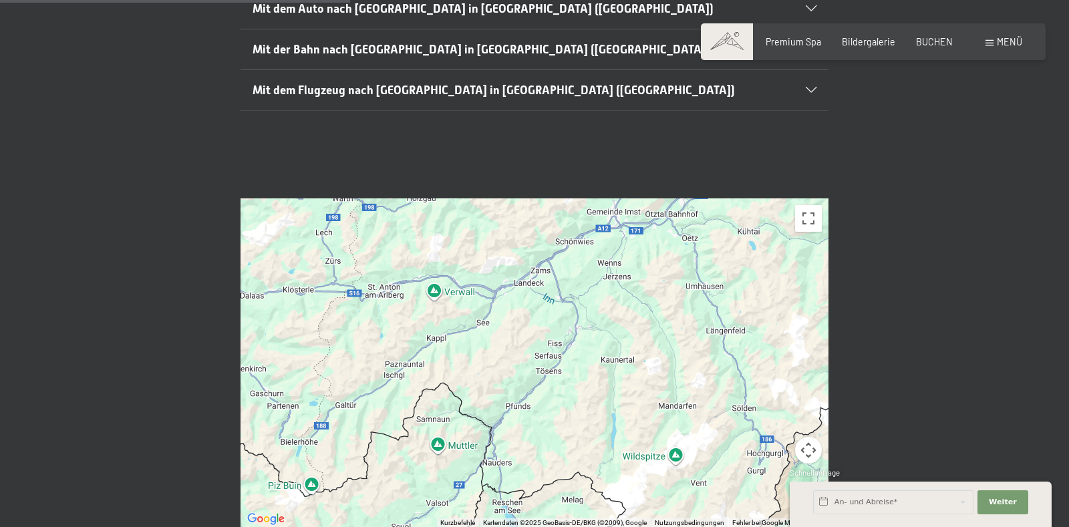
drag, startPoint x: 490, startPoint y: 205, endPoint x: 599, endPoint y: 396, distance: 220.2
click at [599, 396] on div at bounding box center [534, 362] width 588 height 329
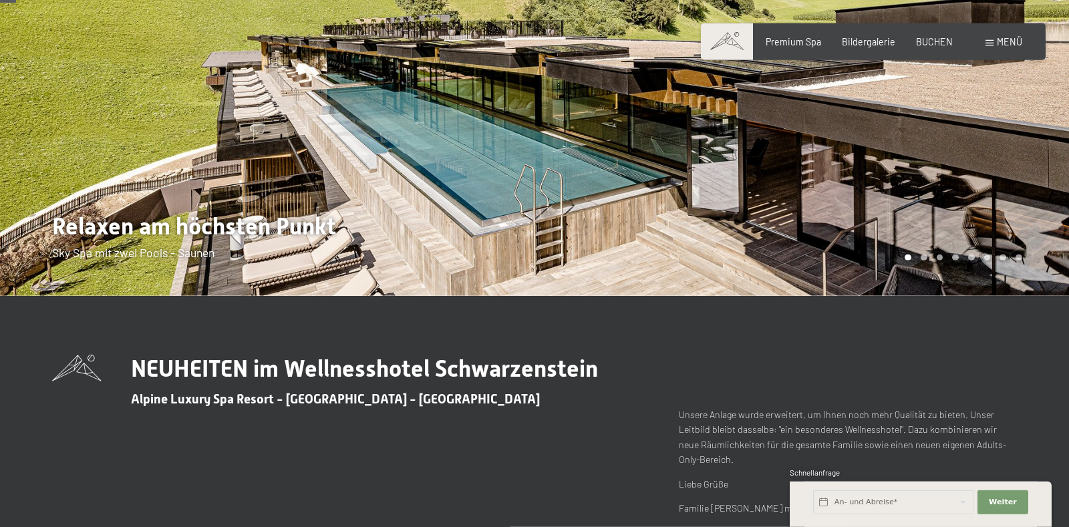
scroll to position [140, 0]
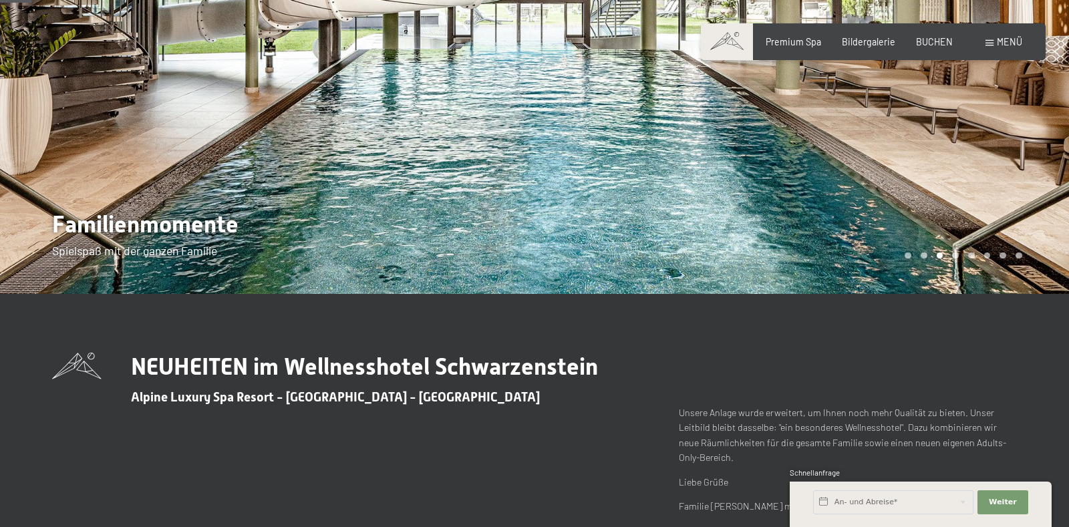
click at [15, 127] on div at bounding box center [267, 77] width 534 height 434
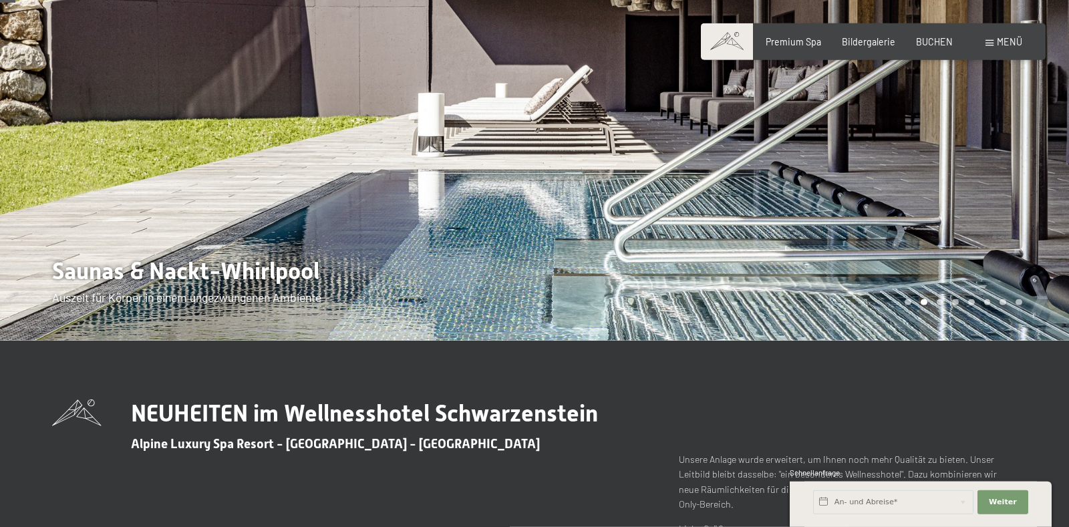
scroll to position [70, 0]
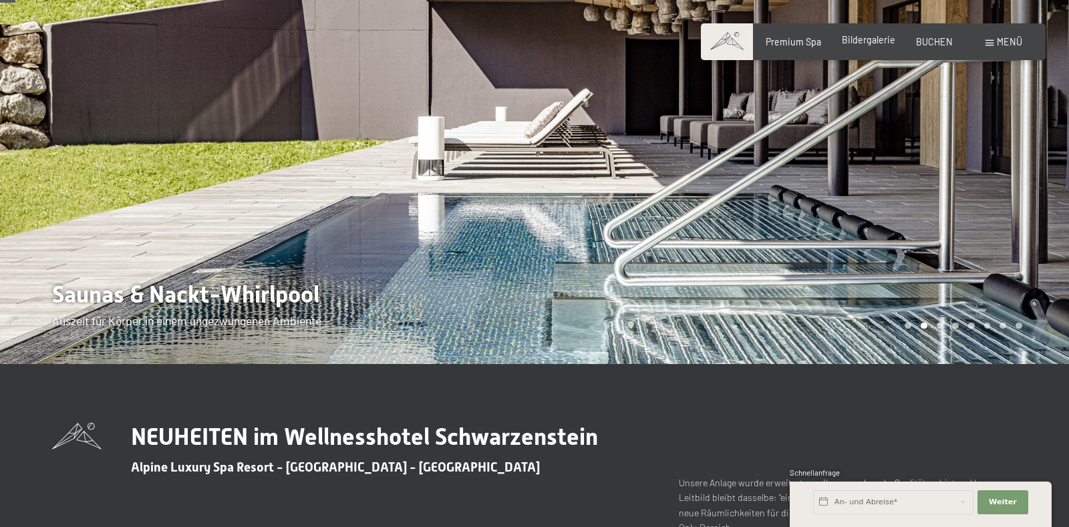
click at [861, 39] on span "Bildergalerie" at bounding box center [868, 39] width 53 height 11
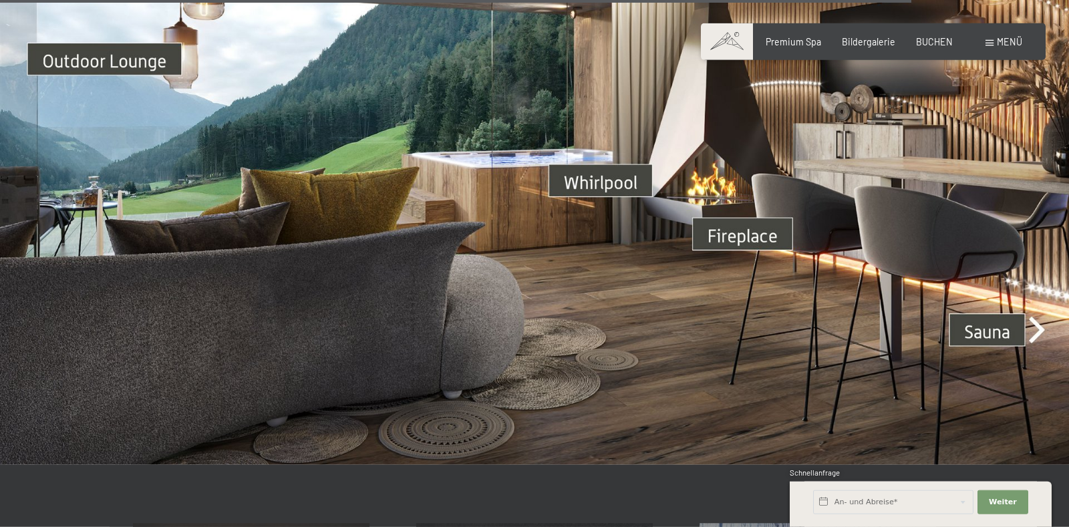
scroll to position [4114, 0]
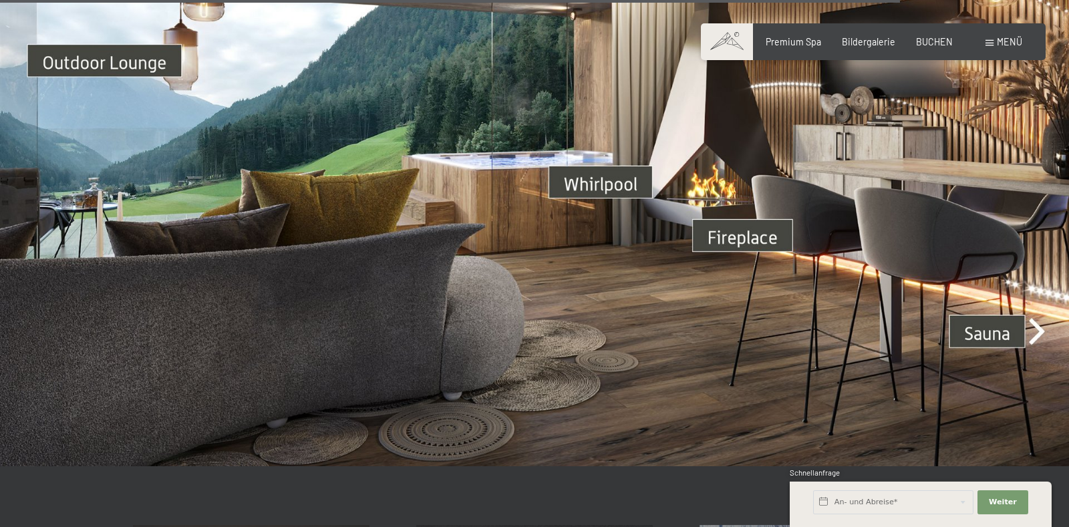
click at [997, 41] on span "Menü" at bounding box center [1009, 41] width 25 height 11
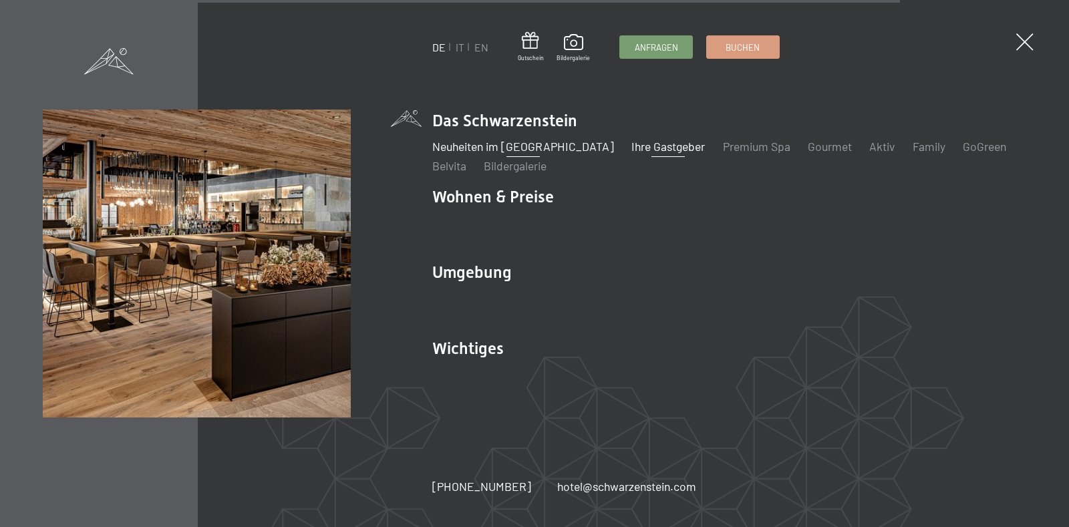
click at [653, 145] on link "Ihre Gastgeber" at bounding box center [667, 146] width 73 height 15
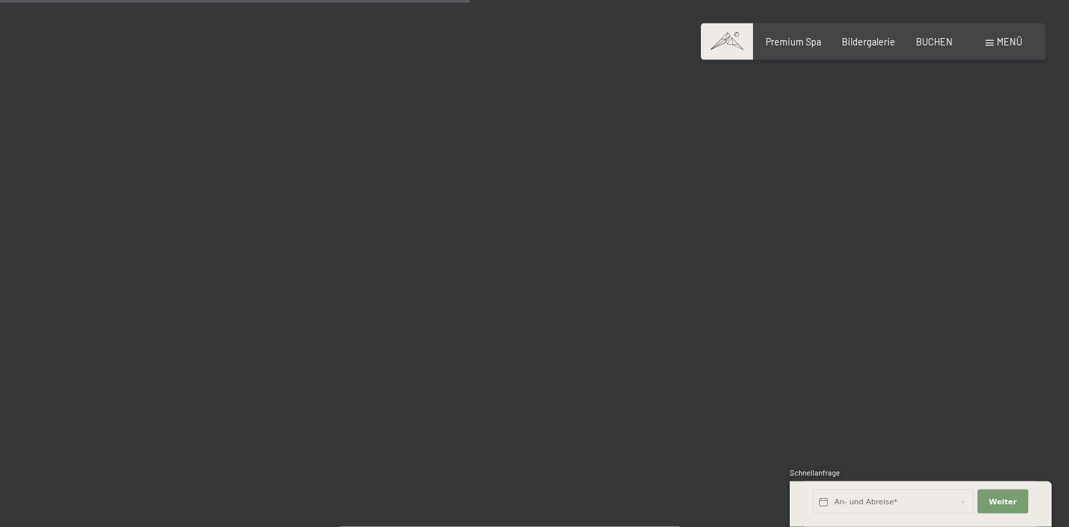
scroll to position [6803, 0]
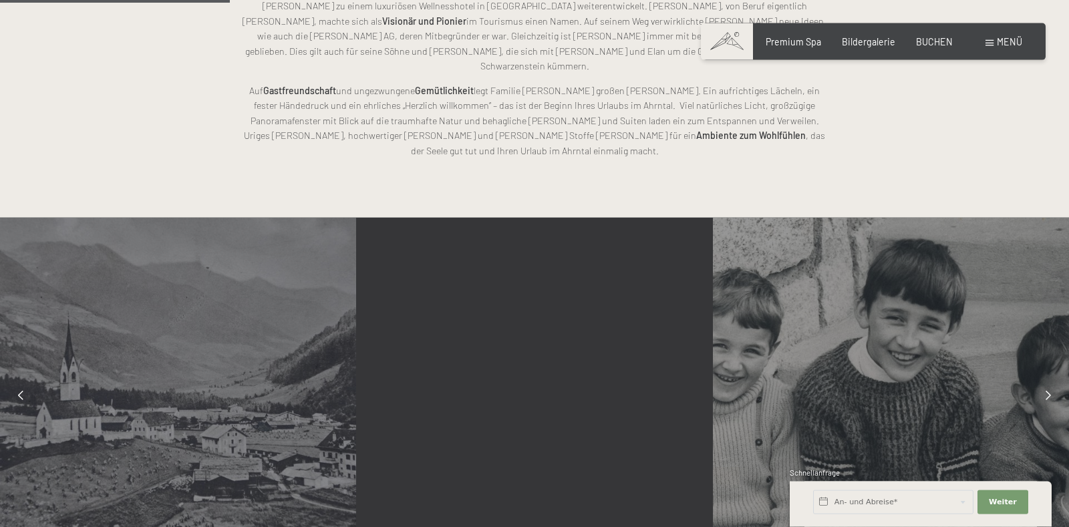
scroll to position [842, 0]
